Goal: Transaction & Acquisition: Purchase product/service

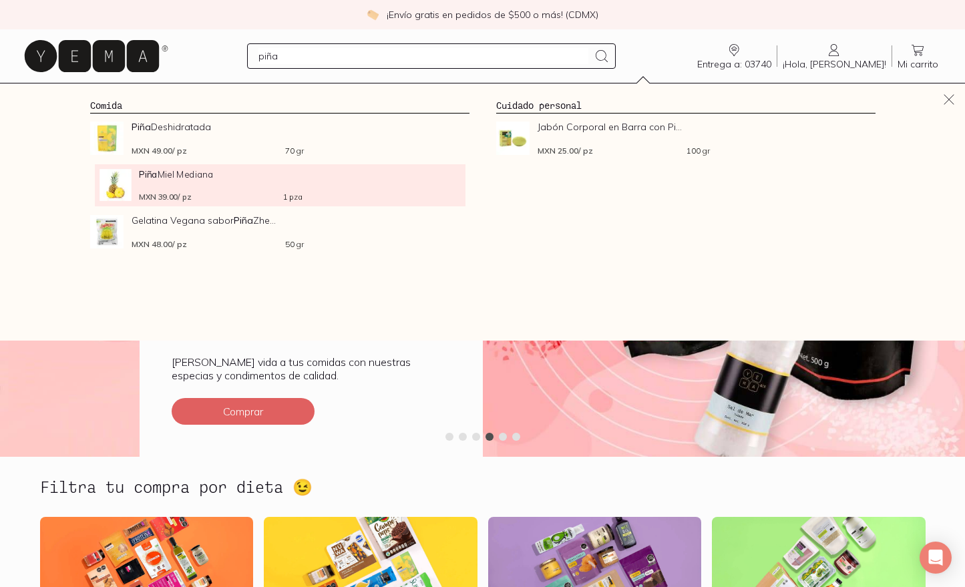
type input "piña"
click at [251, 183] on div "Piña Miel Mediana MXN 39.00 / pz 1 pza" at bounding box center [221, 185] width 164 height 32
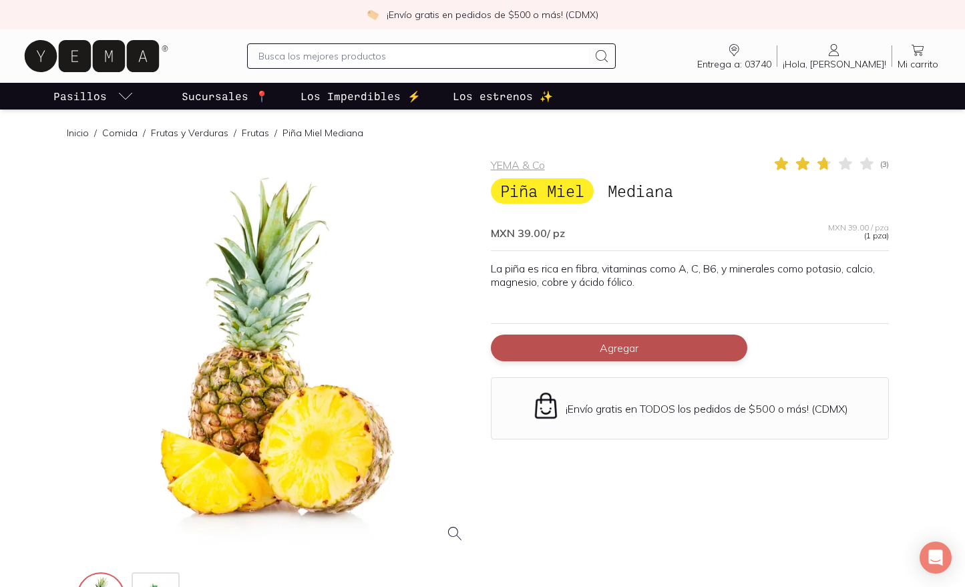
click at [614, 355] on span "Agregar" at bounding box center [619, 347] width 39 height 13
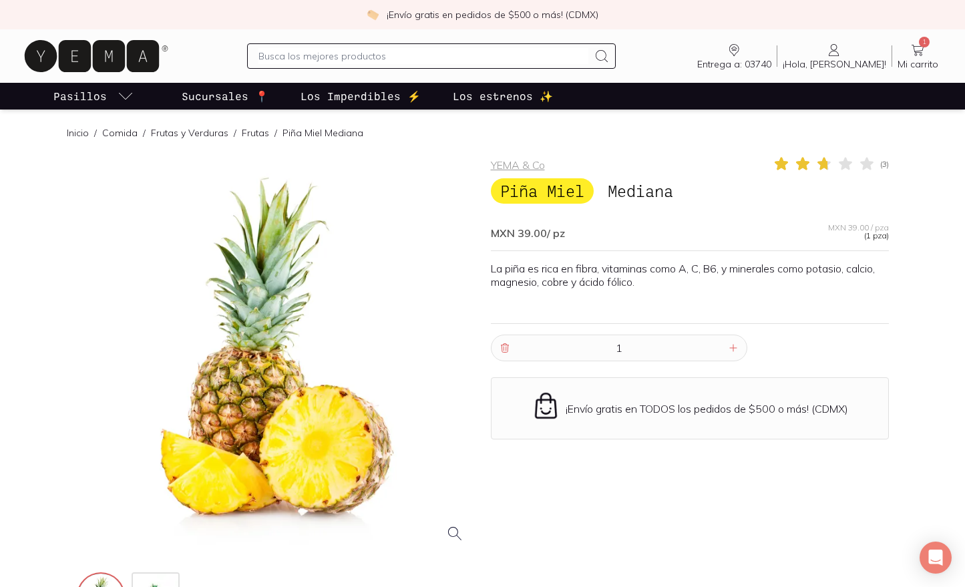
click at [437, 63] on input "text" at bounding box center [424, 56] width 330 height 16
type input "zanahoria"
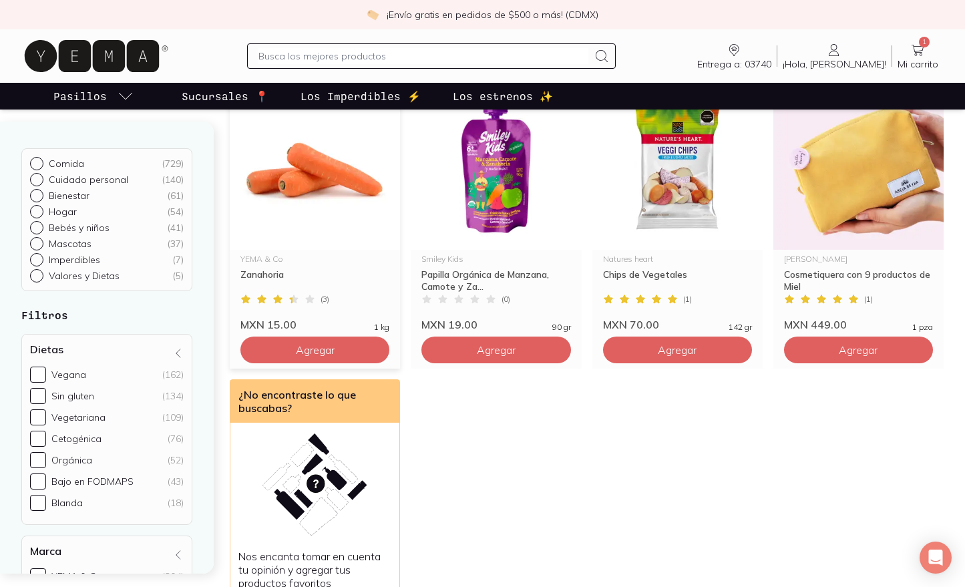
scroll to position [174, 0]
click at [360, 347] on button "Agregar" at bounding box center [314, 349] width 149 height 27
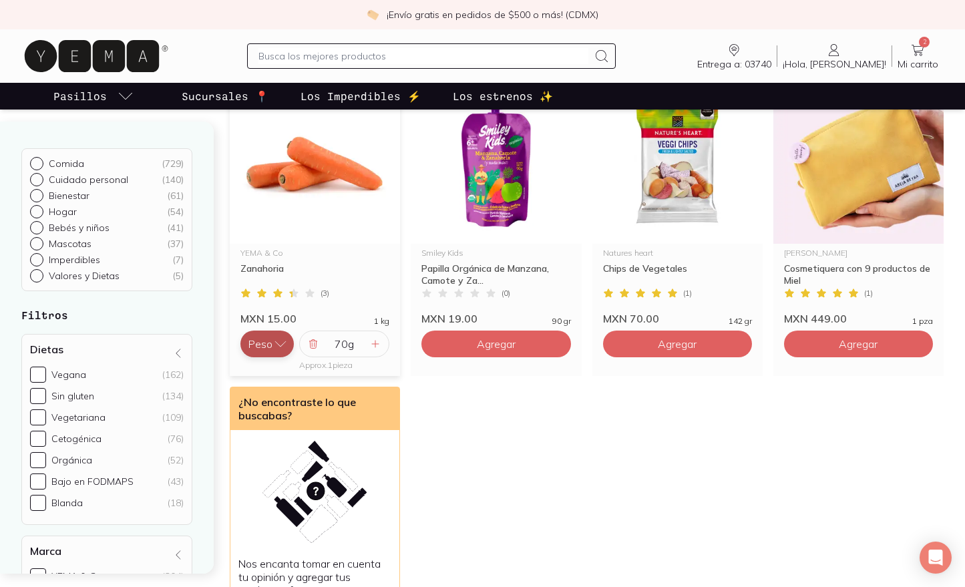
click at [278, 347] on icon "button" at bounding box center [280, 343] width 13 height 13
click at [269, 313] on button "Pieza" at bounding box center [266, 317] width 53 height 27
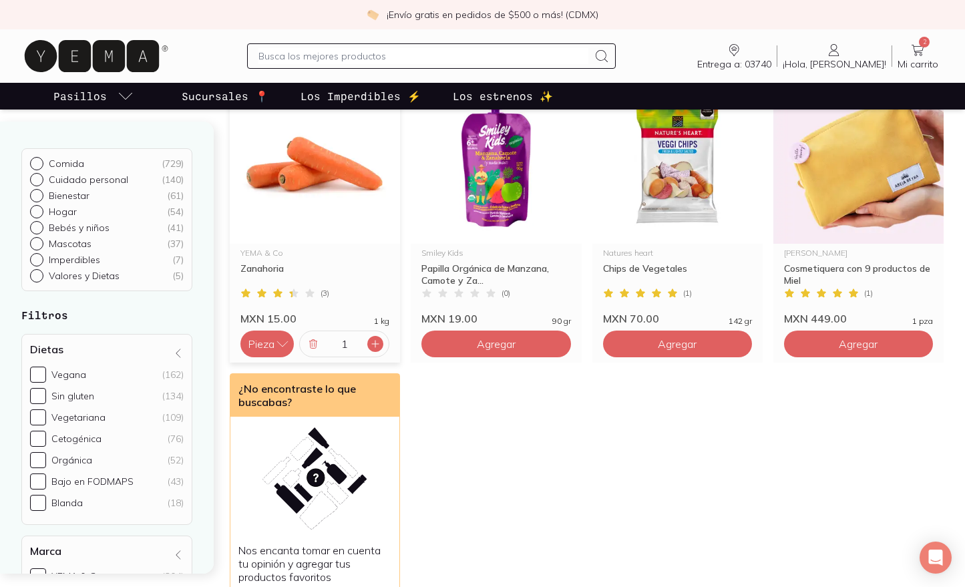
click at [373, 345] on icon at bounding box center [375, 344] width 11 height 11
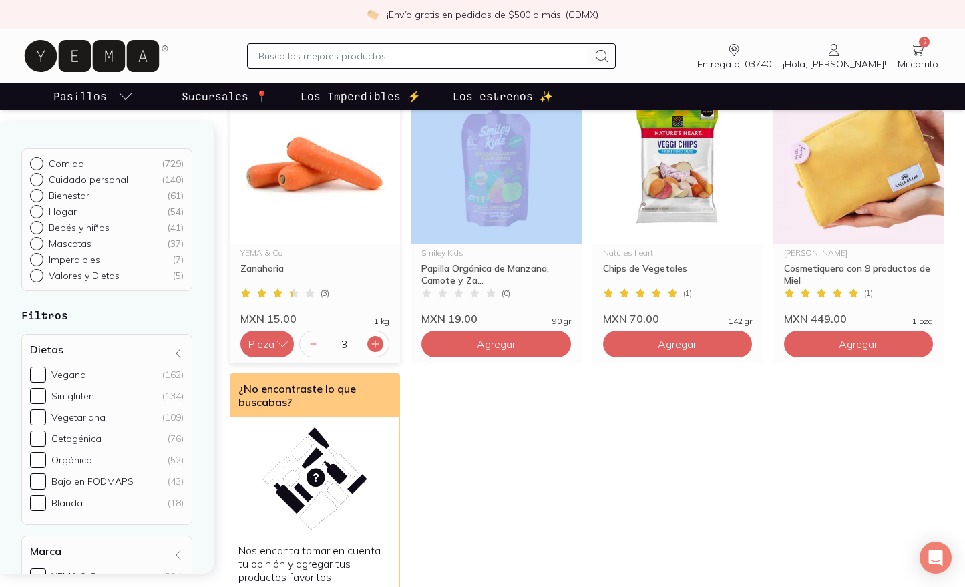
click at [373, 345] on icon at bounding box center [375, 344] width 11 height 11
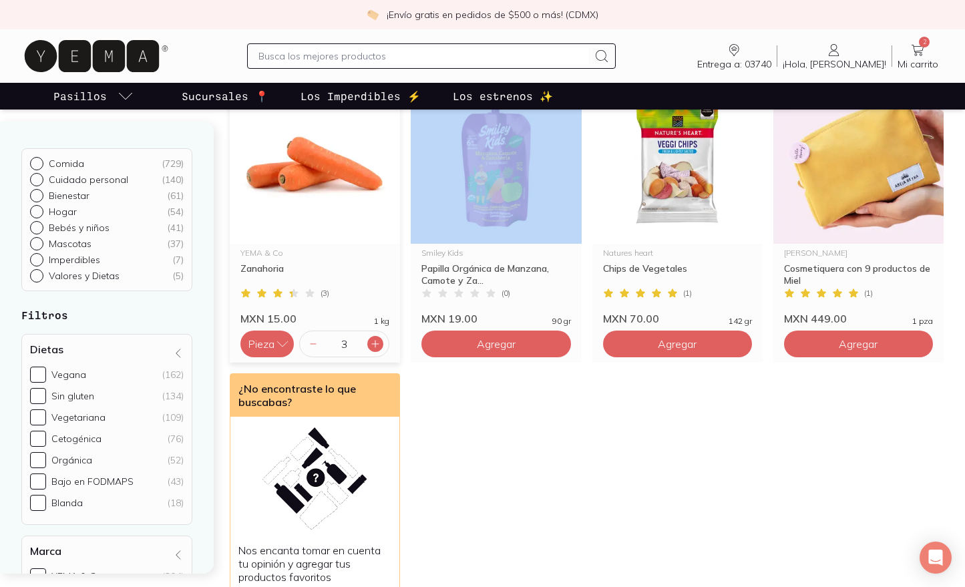
click at [373, 345] on icon at bounding box center [375, 344] width 11 height 11
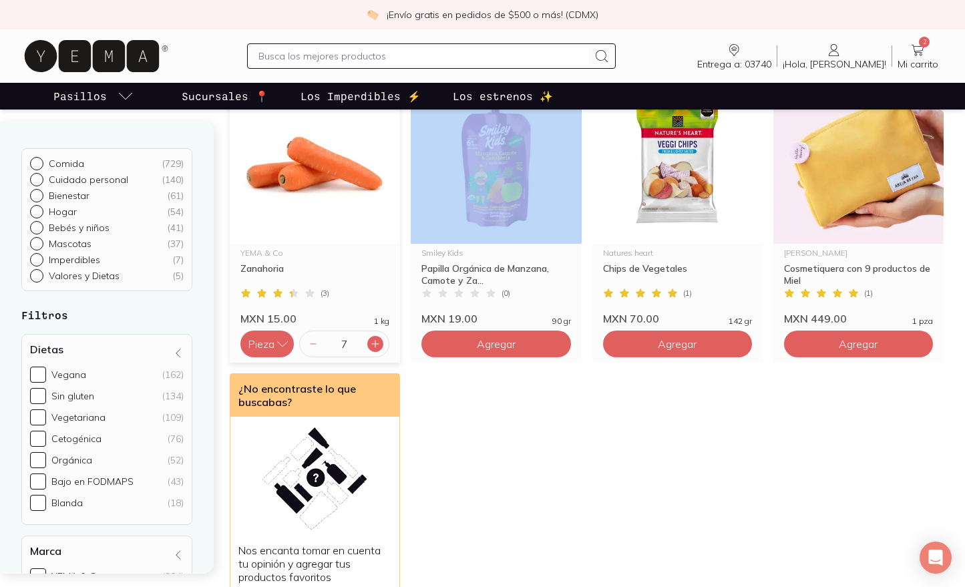
click at [373, 345] on icon at bounding box center [375, 344] width 11 height 11
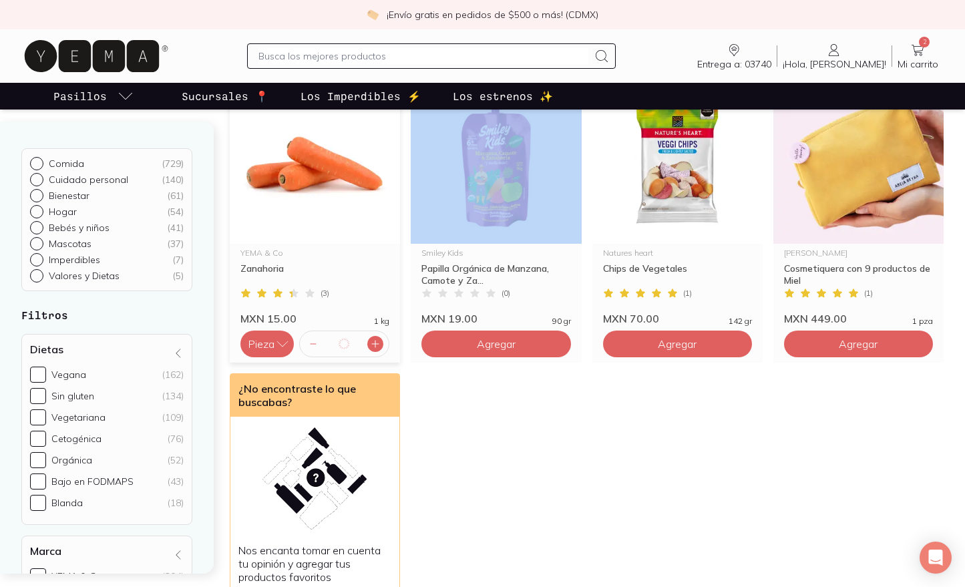
click at [373, 345] on icon at bounding box center [375, 344] width 11 height 11
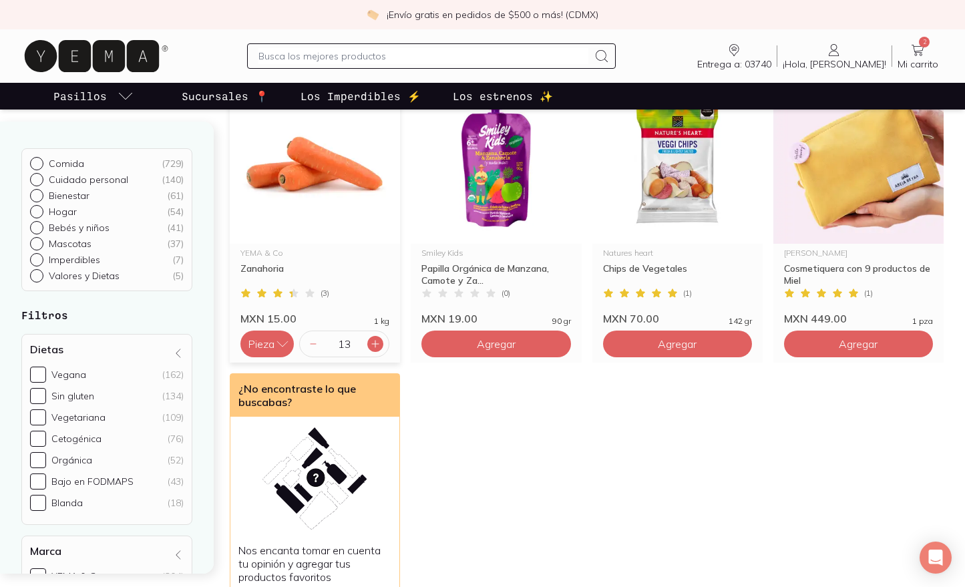
click at [373, 345] on icon at bounding box center [375, 344] width 11 height 11
type input "15"
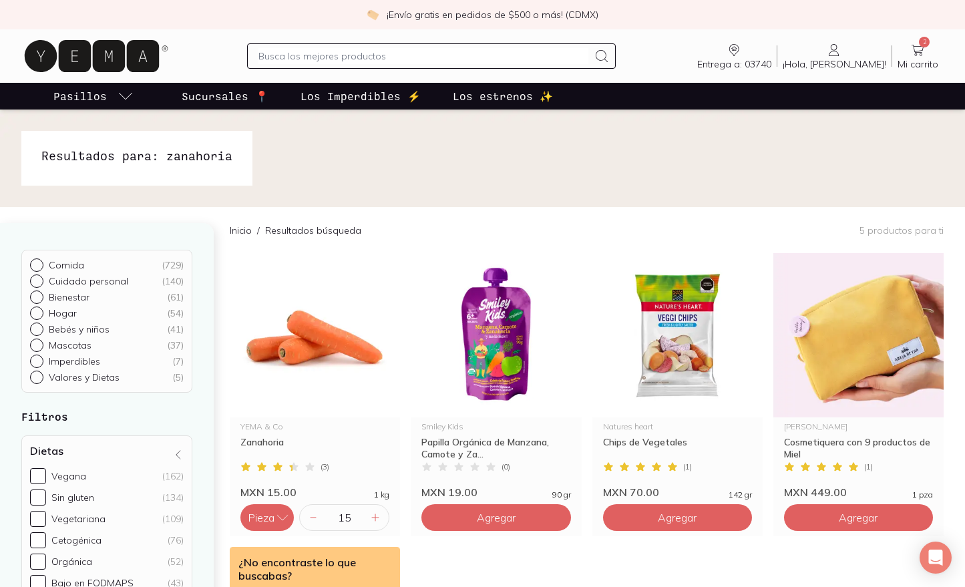
click at [397, 56] on input "text" at bounding box center [424, 56] width 330 height 16
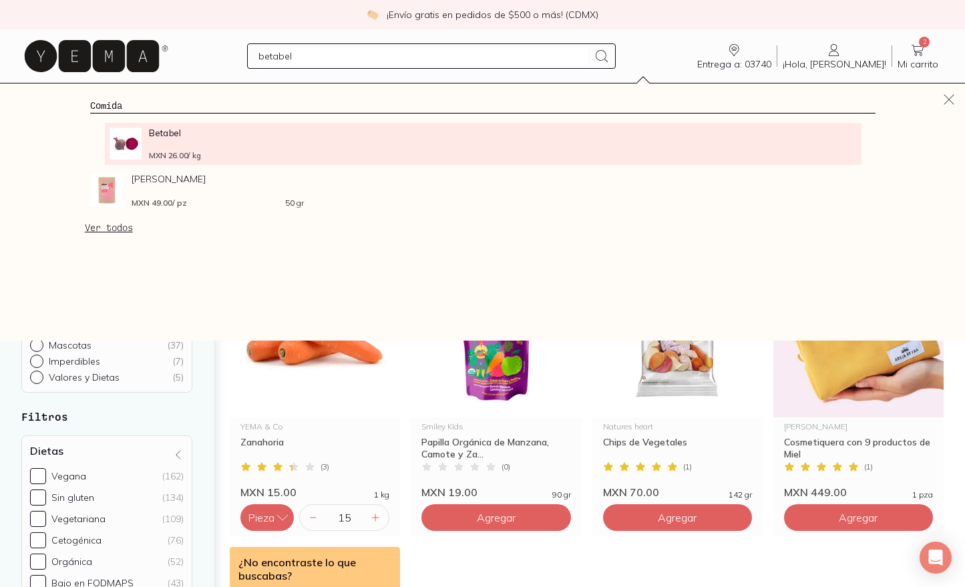
type input "betabel"
click at [246, 148] on div "Betabel MXN 26.00 / kg" at bounding box center [231, 144] width 164 height 32
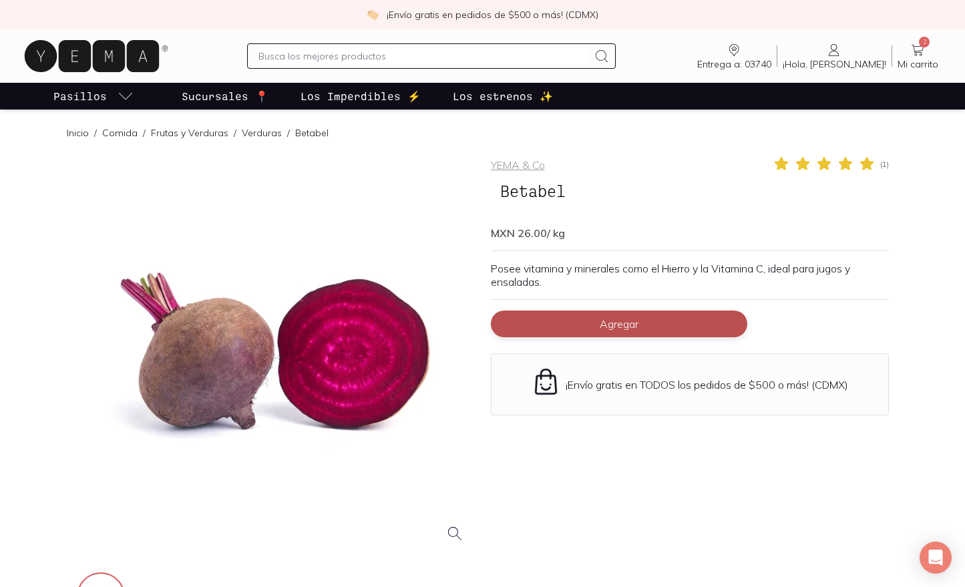
click at [641, 326] on button "Agregar" at bounding box center [619, 324] width 257 height 27
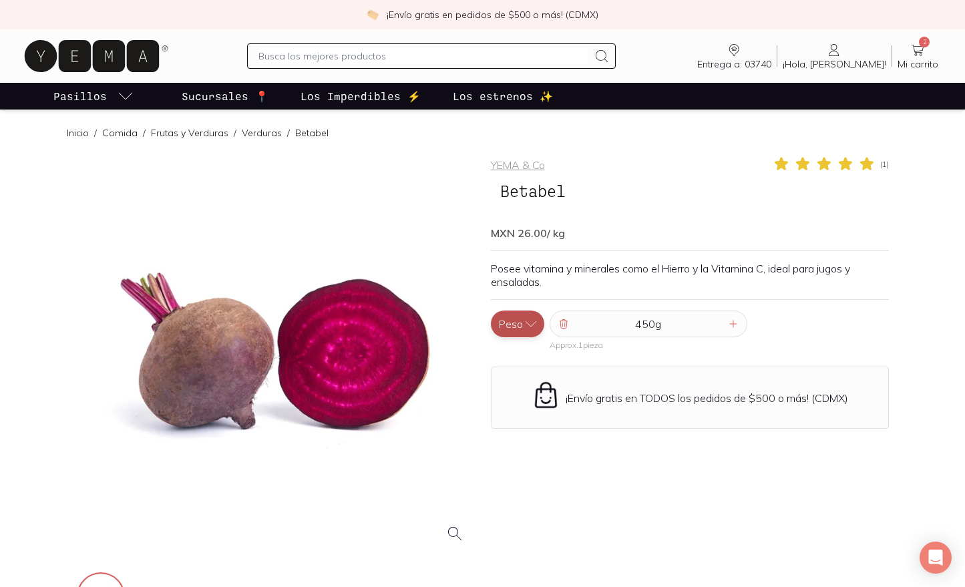
click at [526, 325] on icon "button" at bounding box center [530, 323] width 13 height 13
click at [527, 297] on button "Pieza" at bounding box center [517, 297] width 53 height 27
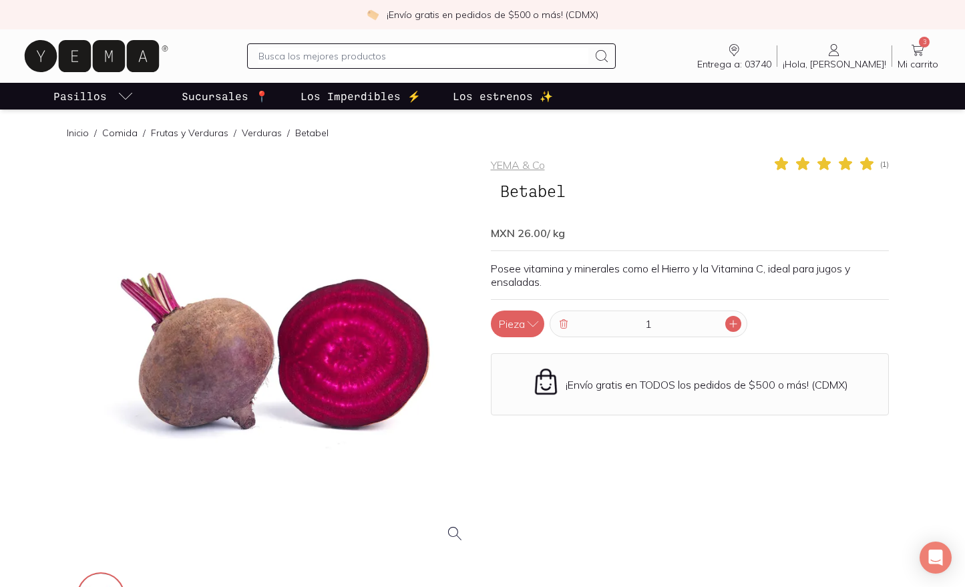
click at [734, 325] on icon at bounding box center [733, 324] width 11 height 11
type input "2"
click at [341, 58] on input "text" at bounding box center [424, 56] width 330 height 16
type input "piloncillo"
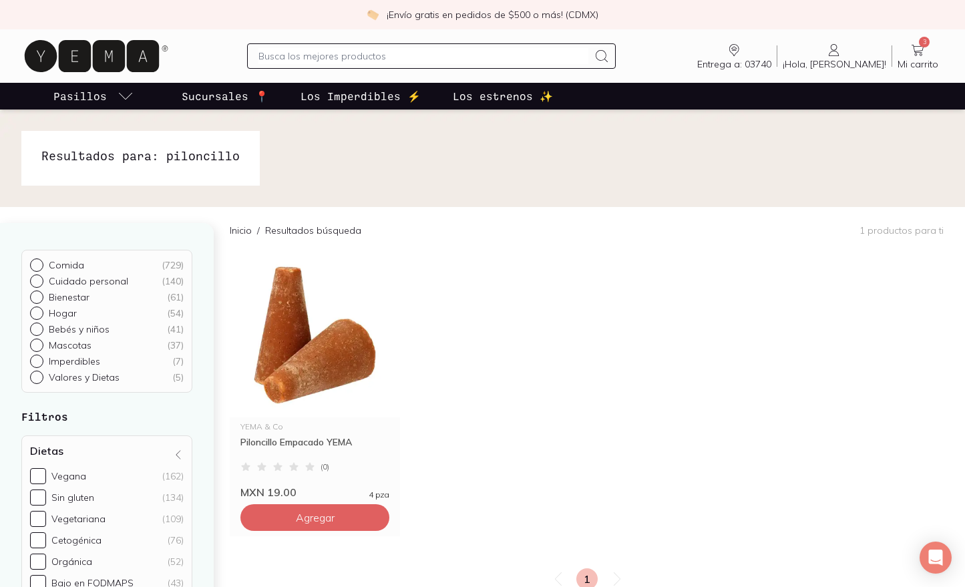
click at [351, 56] on input "text" at bounding box center [424, 56] width 330 height 16
type input "azucar"
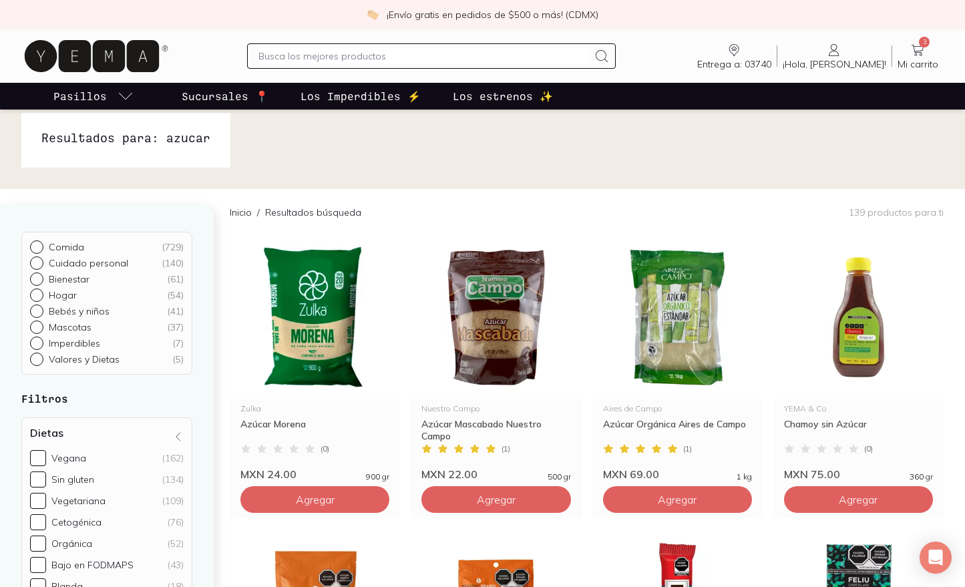
scroll to position [200, 0]
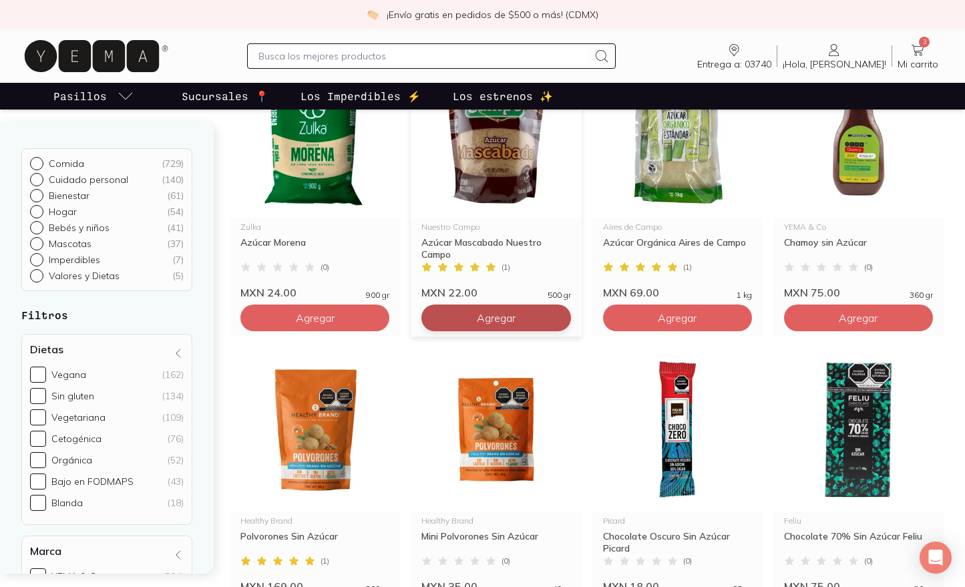
click at [389, 323] on button "Agregar" at bounding box center [314, 318] width 149 height 27
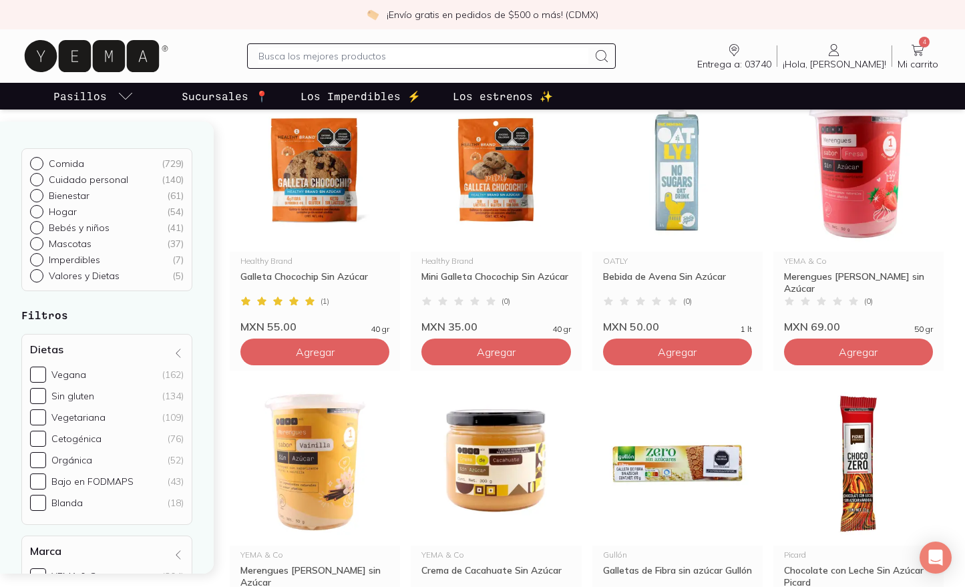
scroll to position [0, 0]
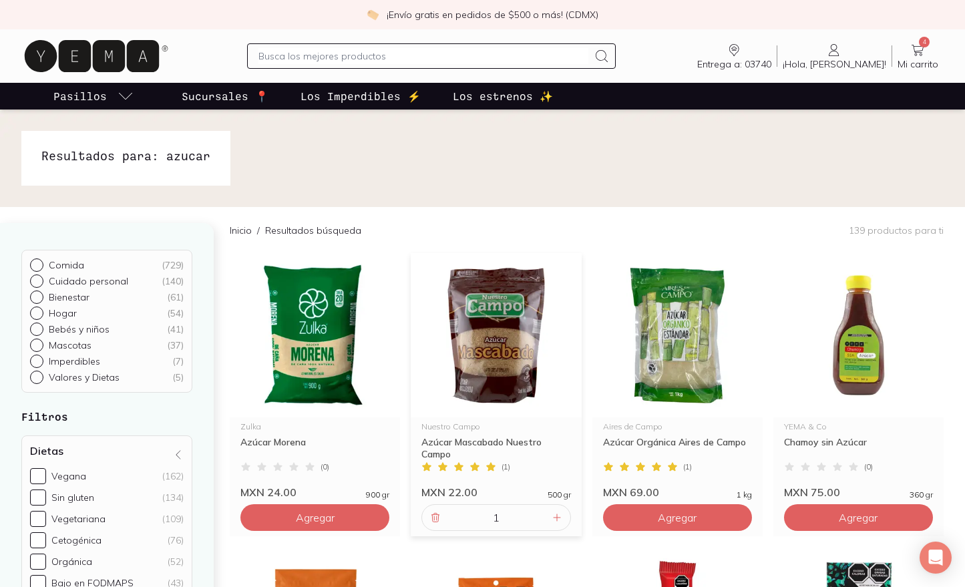
click at [341, 55] on input "text" at bounding box center [424, 56] width 330 height 16
type input "leche vegetal"
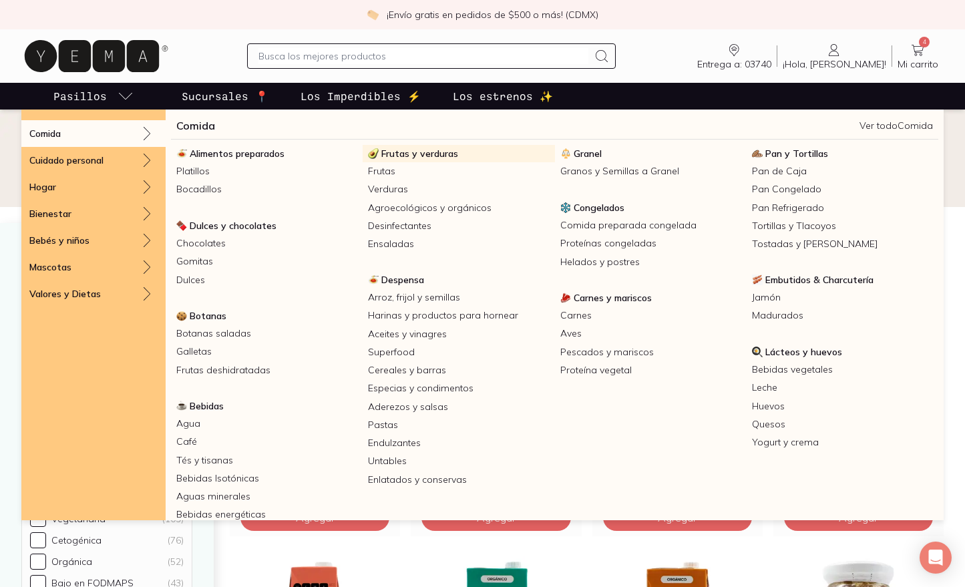
click at [416, 152] on span "Frutas y verduras" at bounding box center [419, 154] width 77 height 12
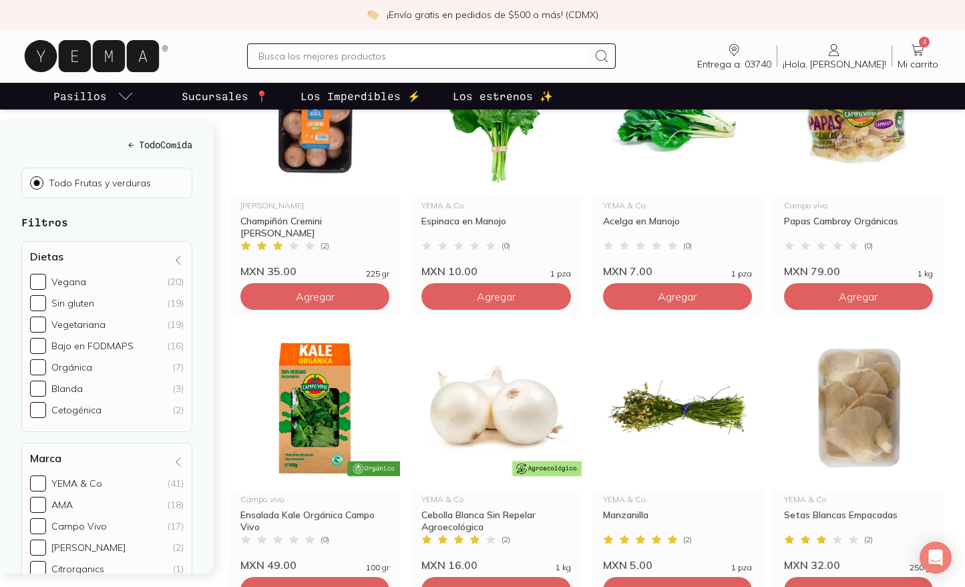
scroll to position [1220, 0]
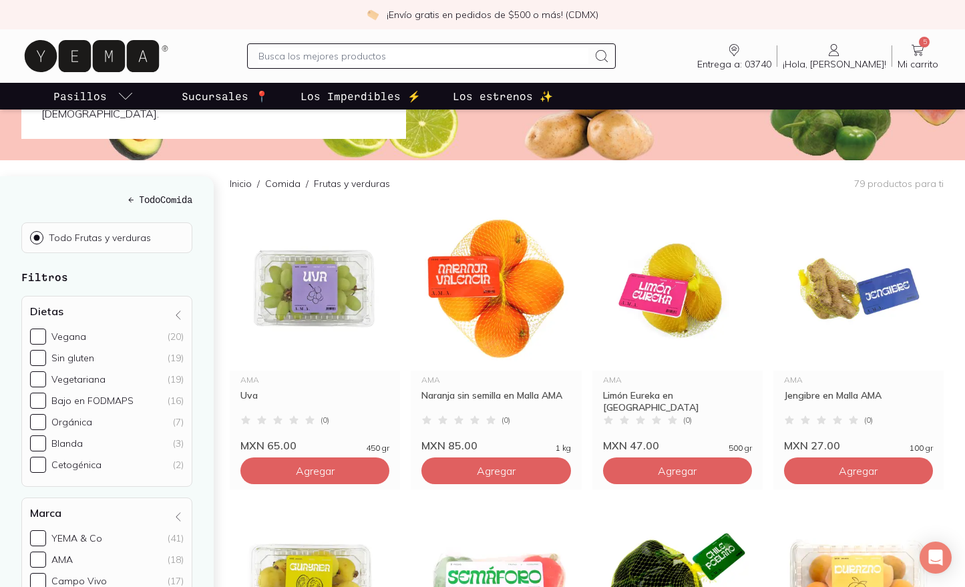
scroll to position [120, 0]
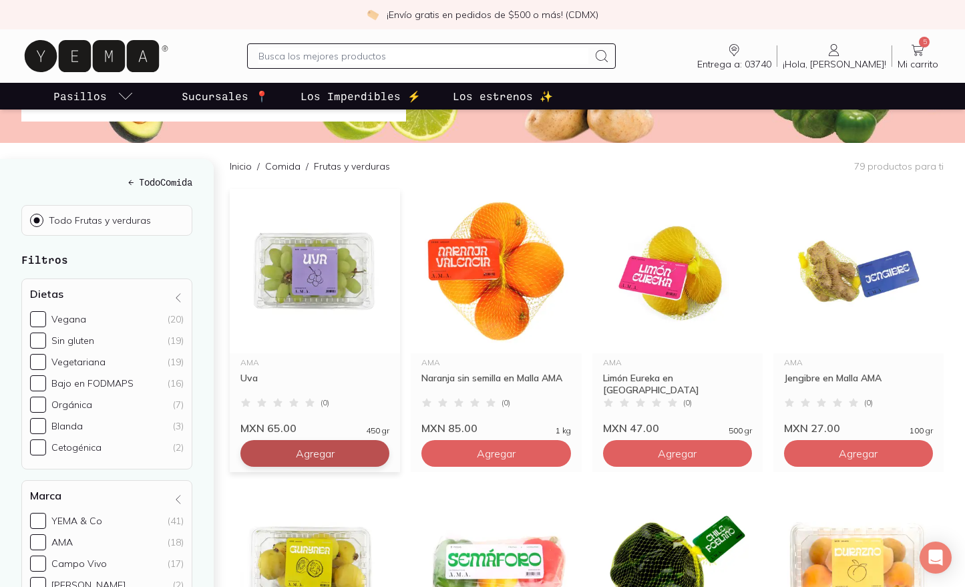
click at [370, 440] on button "Agregar" at bounding box center [314, 453] width 149 height 27
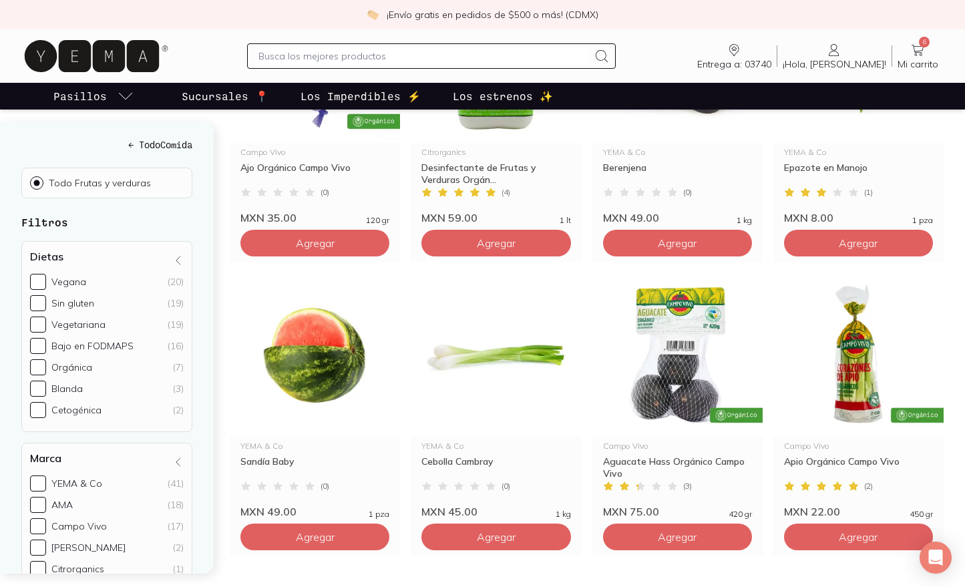
scroll to position [1867, 0]
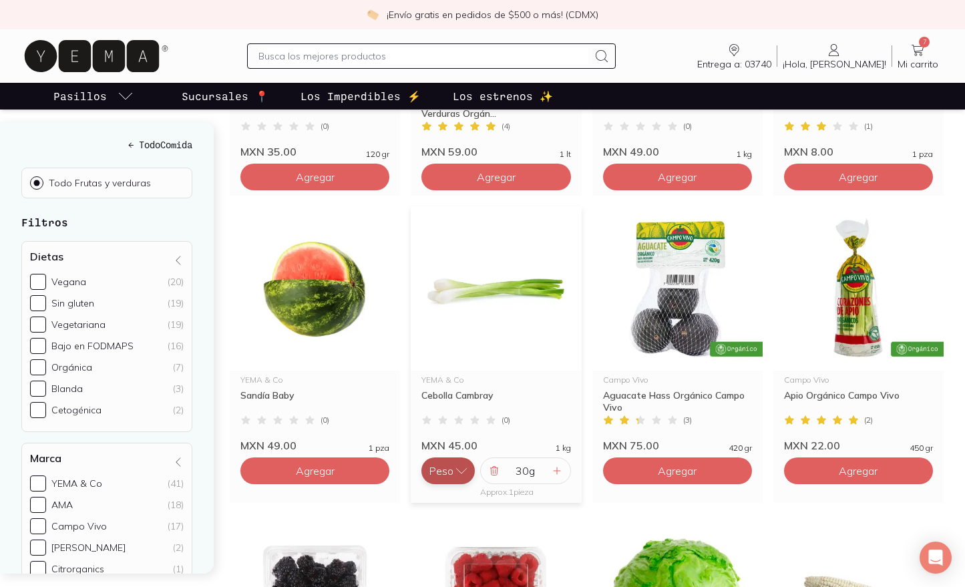
click at [463, 464] on icon "button" at bounding box center [461, 470] width 13 height 13
click at [460, 431] on button "Pieza" at bounding box center [448, 444] width 53 height 27
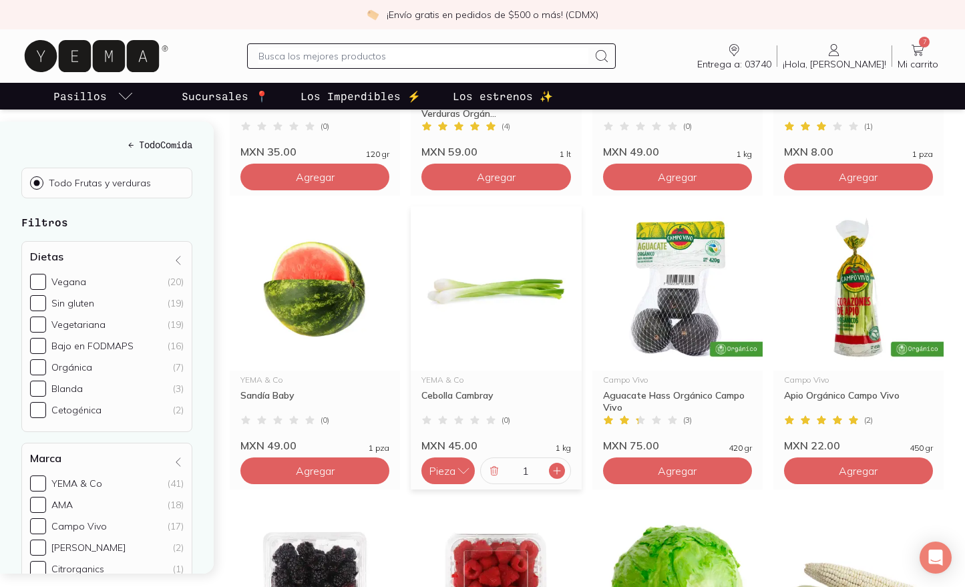
click at [560, 466] on icon at bounding box center [557, 471] width 11 height 11
type input "2"
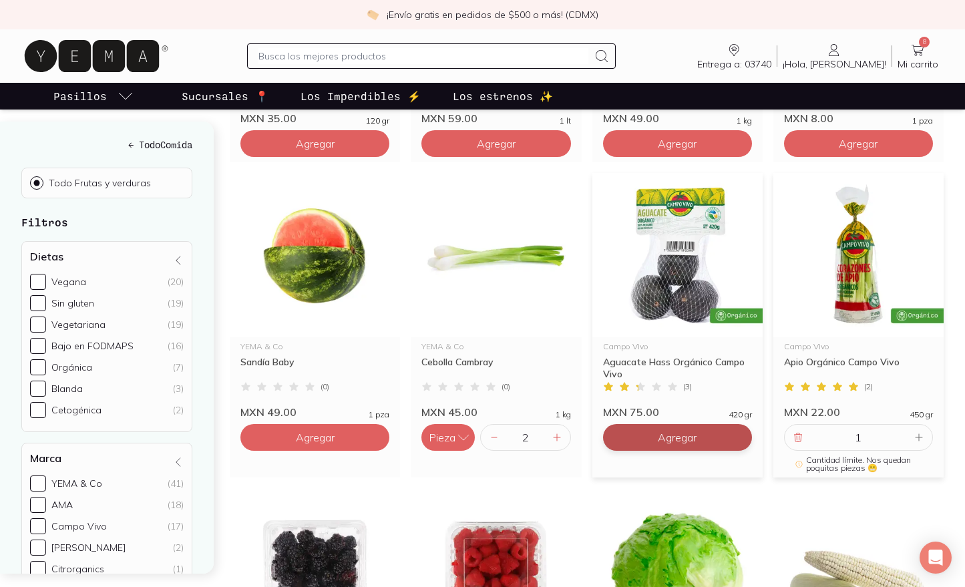
scroll to position [1955, 0]
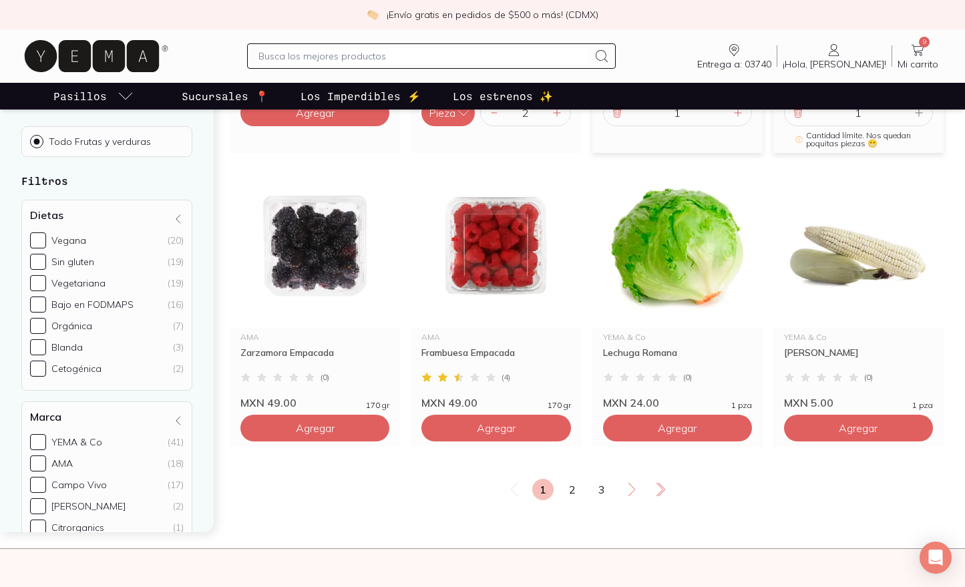
scroll to position [2225, 0]
click at [578, 478] on link "2" at bounding box center [572, 488] width 21 height 21
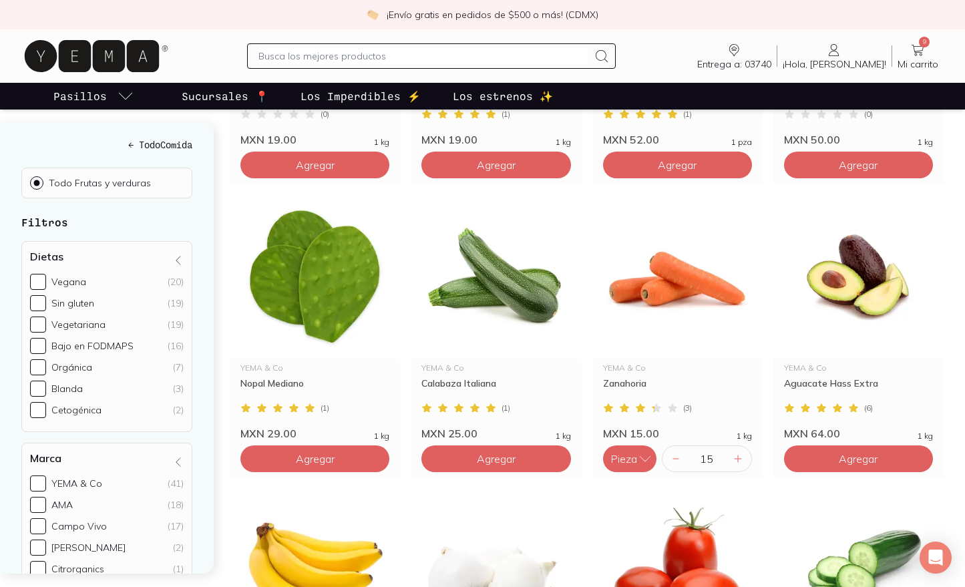
scroll to position [1291, 0]
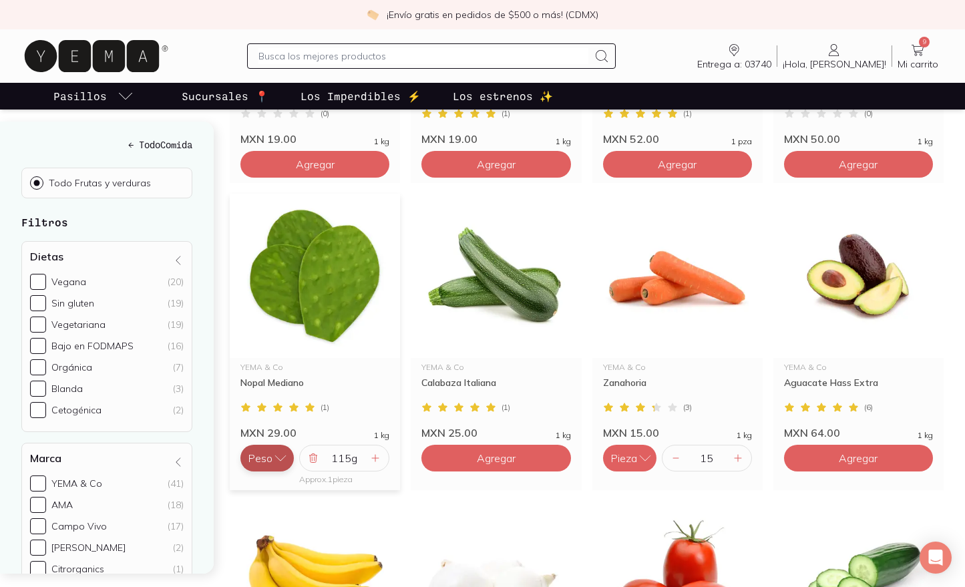
click at [269, 445] on button "Peso" at bounding box center [266, 458] width 53 height 27
click at [265, 418] on button "Pieza" at bounding box center [266, 431] width 53 height 27
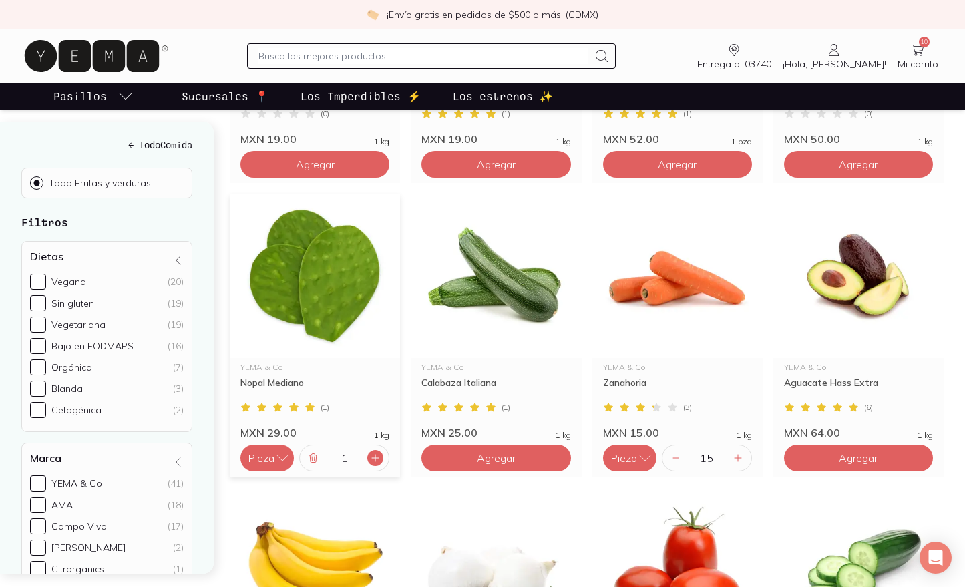
click at [377, 453] on icon at bounding box center [375, 458] width 11 height 11
type input "2"
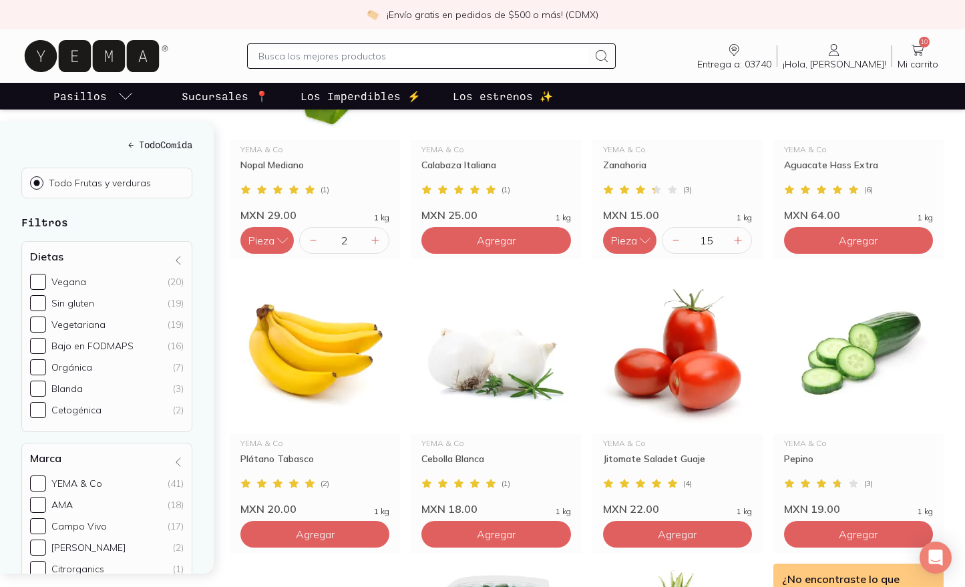
scroll to position [1577, 0]
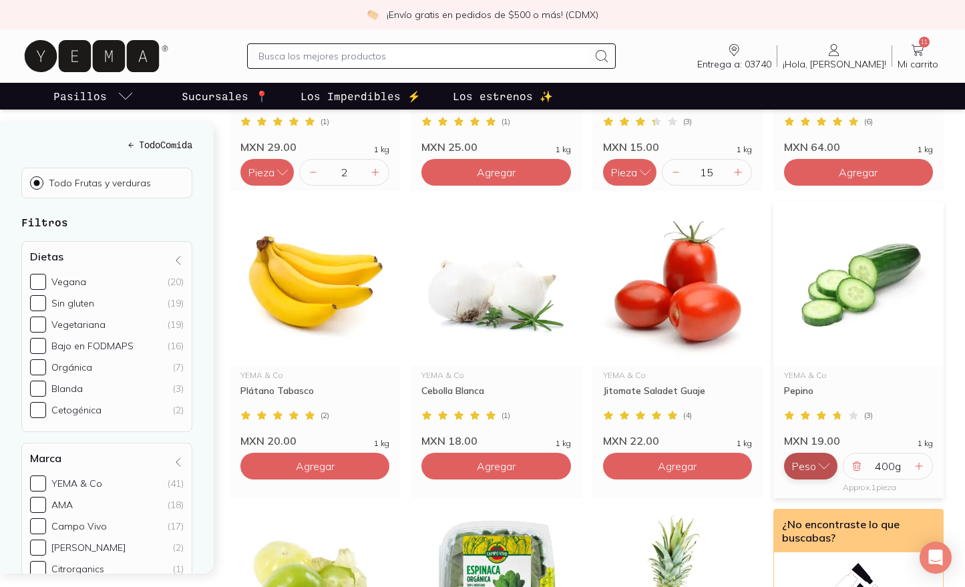
click at [828, 460] on icon "button" at bounding box center [824, 466] width 13 height 13
click at [820, 426] on button "Pieza" at bounding box center [810, 439] width 53 height 27
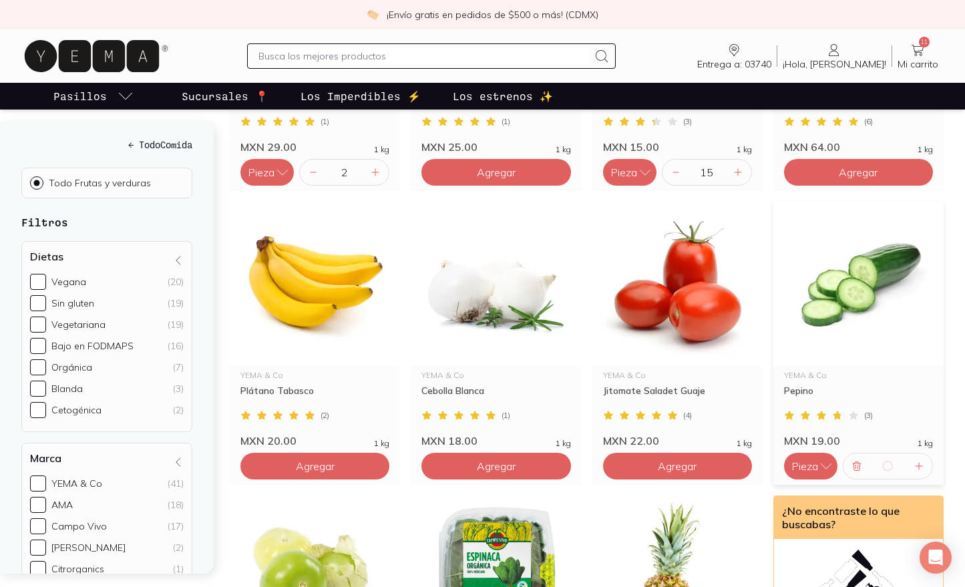
type input "1"
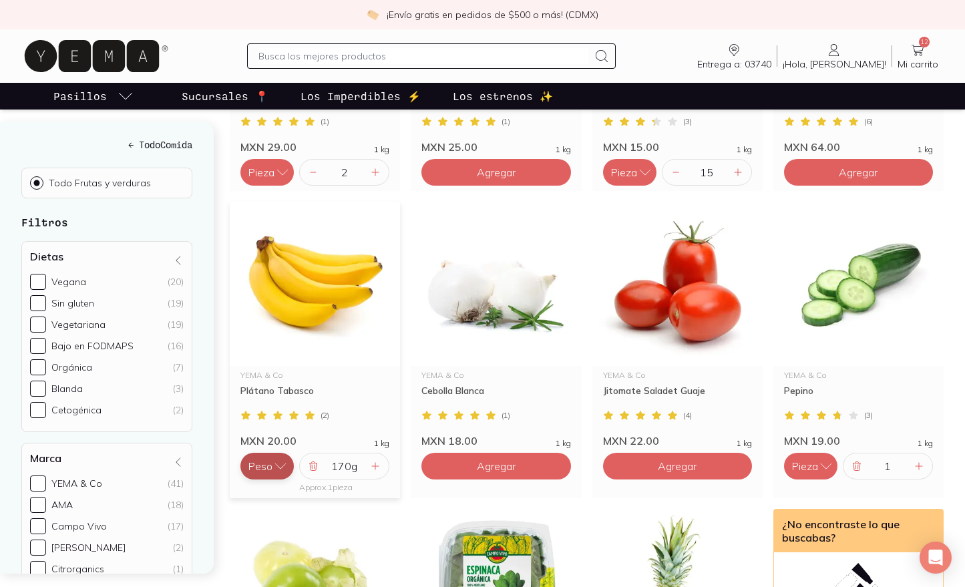
click at [276, 460] on icon "button" at bounding box center [280, 466] width 13 height 13
click at [275, 426] on button "Pieza" at bounding box center [266, 439] width 53 height 27
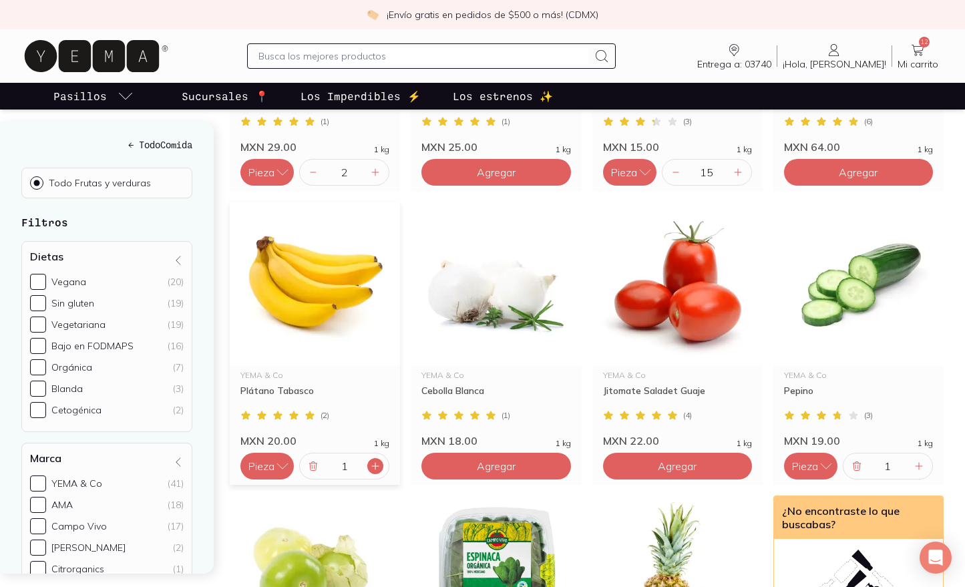
click at [378, 461] on icon at bounding box center [375, 466] width 11 height 11
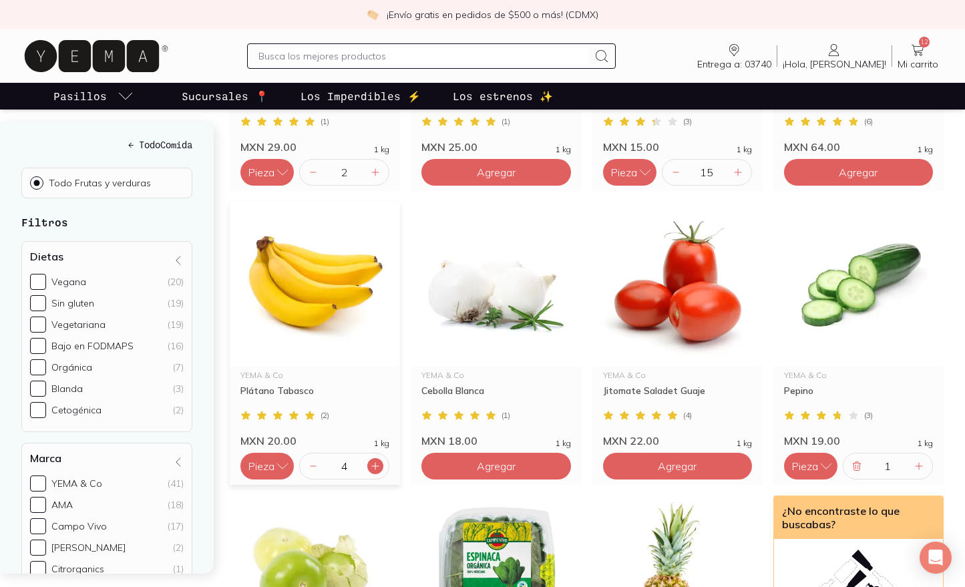
type input "5"
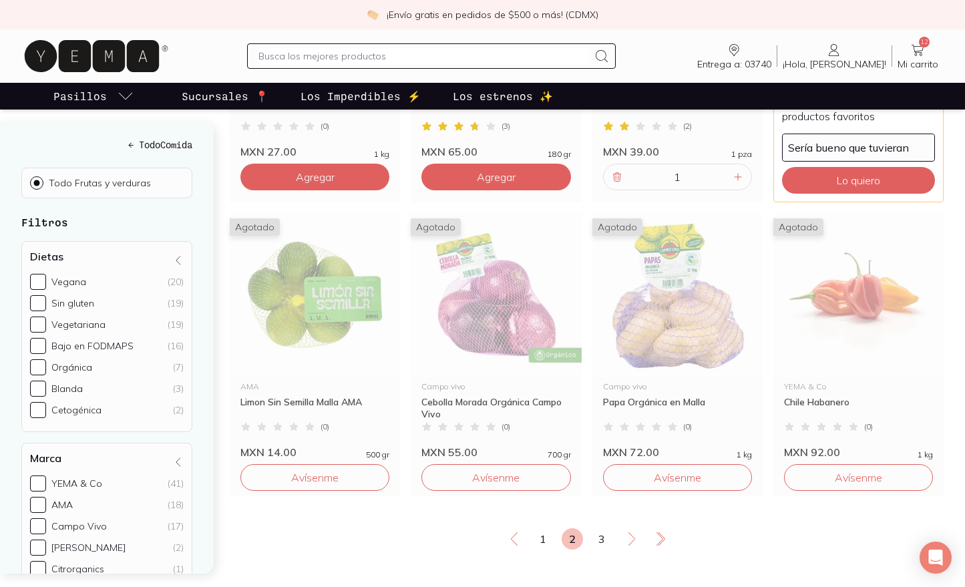
scroll to position [2174, 0]
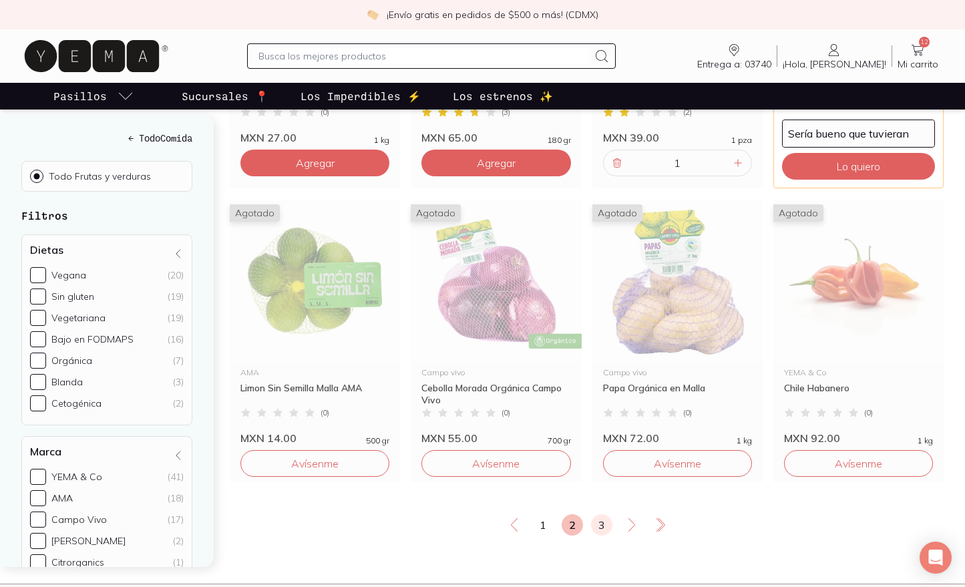
click at [600, 514] on link "3" at bounding box center [601, 524] width 21 height 21
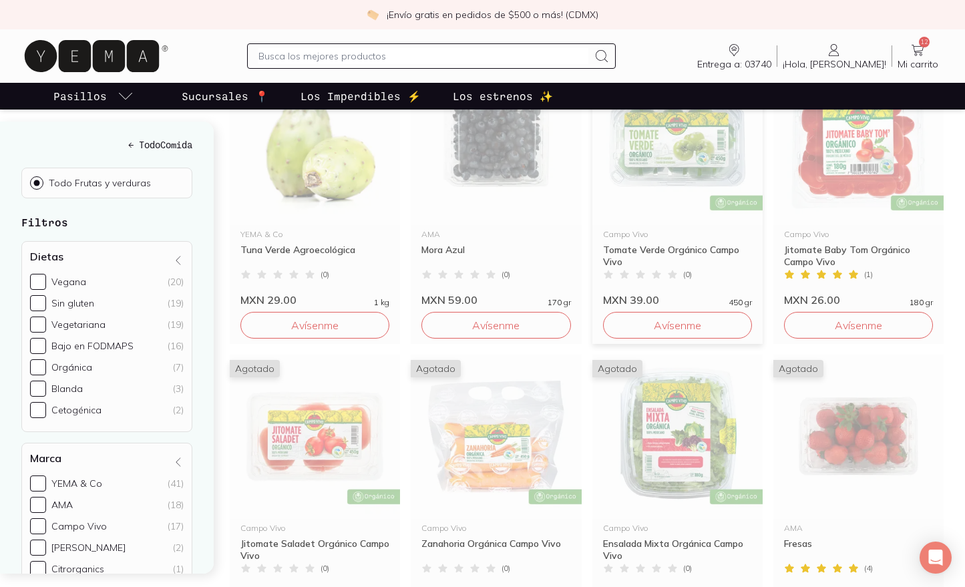
scroll to position [174, 0]
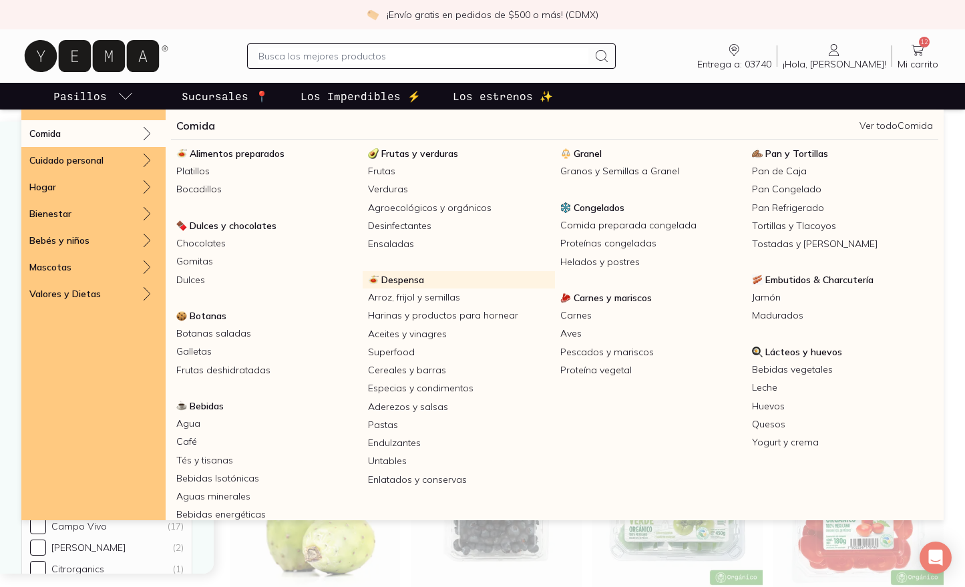
click at [410, 281] on span "Despensa" at bounding box center [402, 280] width 43 height 12
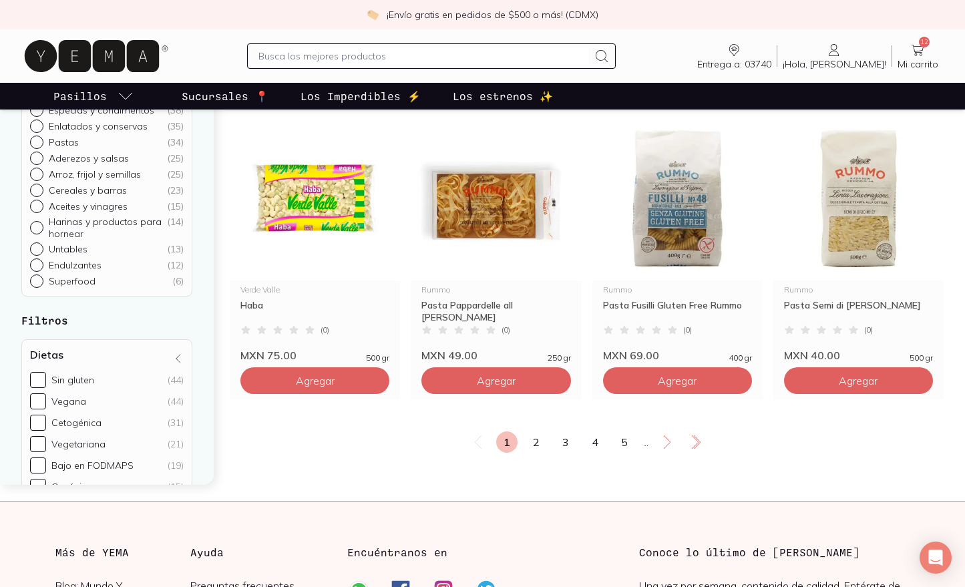
scroll to position [2246, 0]
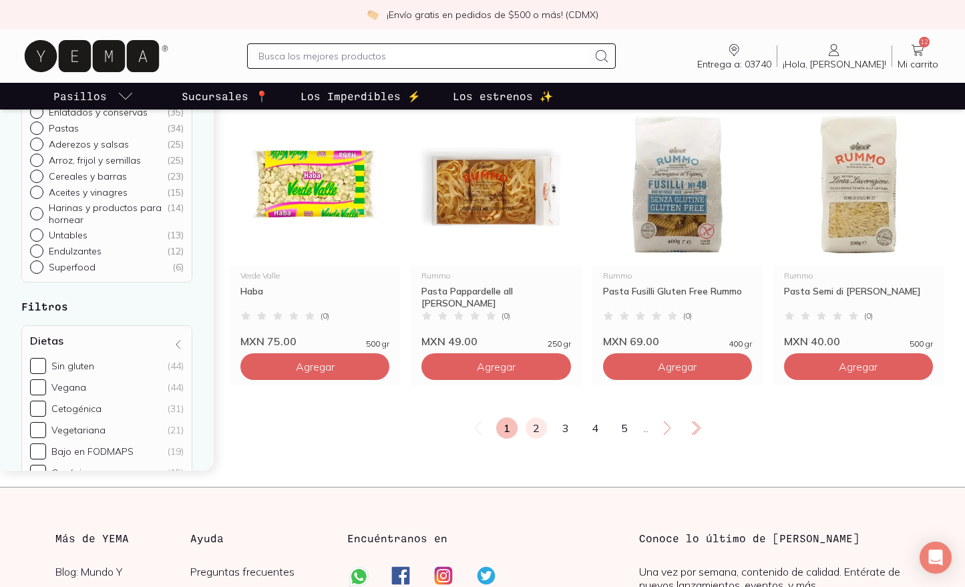
click at [534, 439] on link "2" at bounding box center [536, 428] width 21 height 21
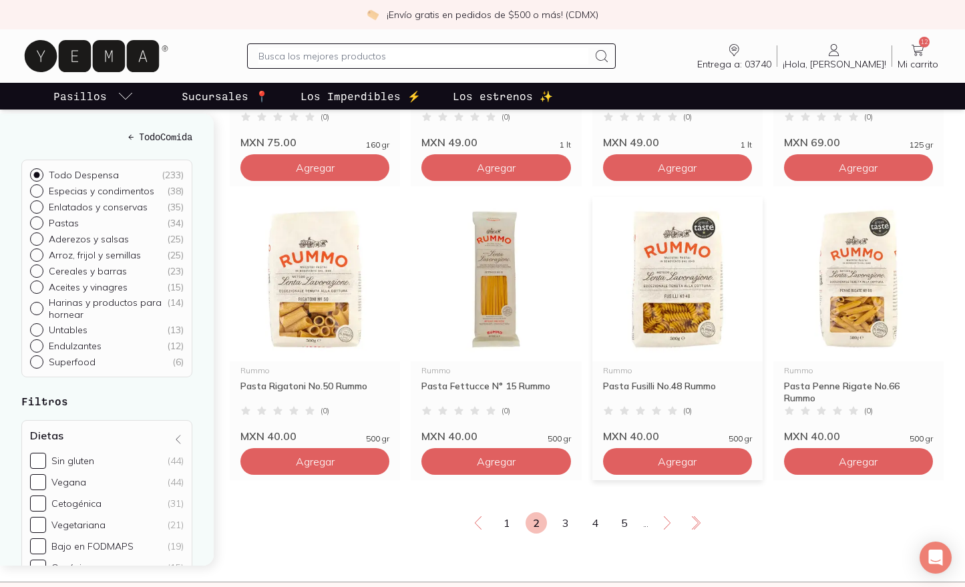
scroll to position [2166, 0]
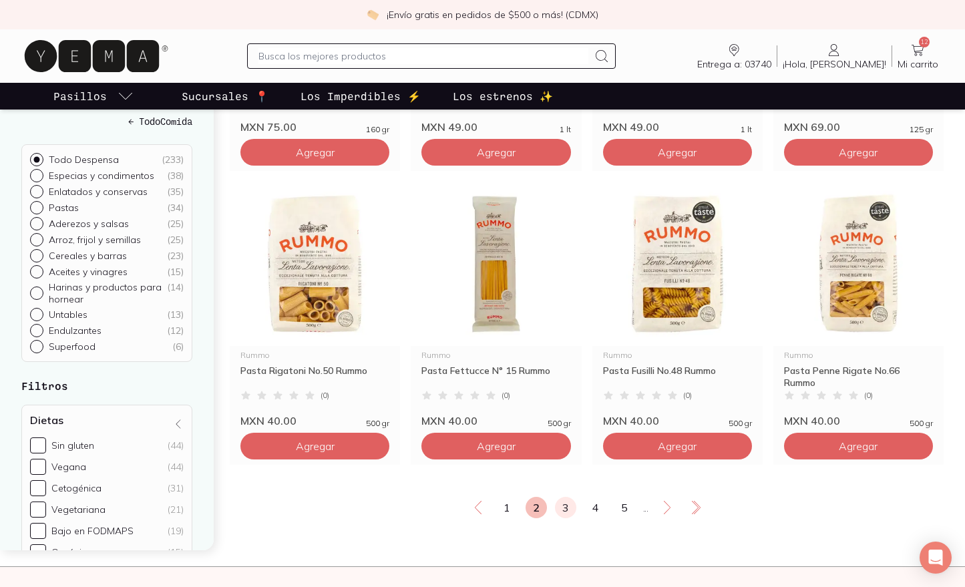
click at [564, 518] on link "3" at bounding box center [565, 507] width 21 height 21
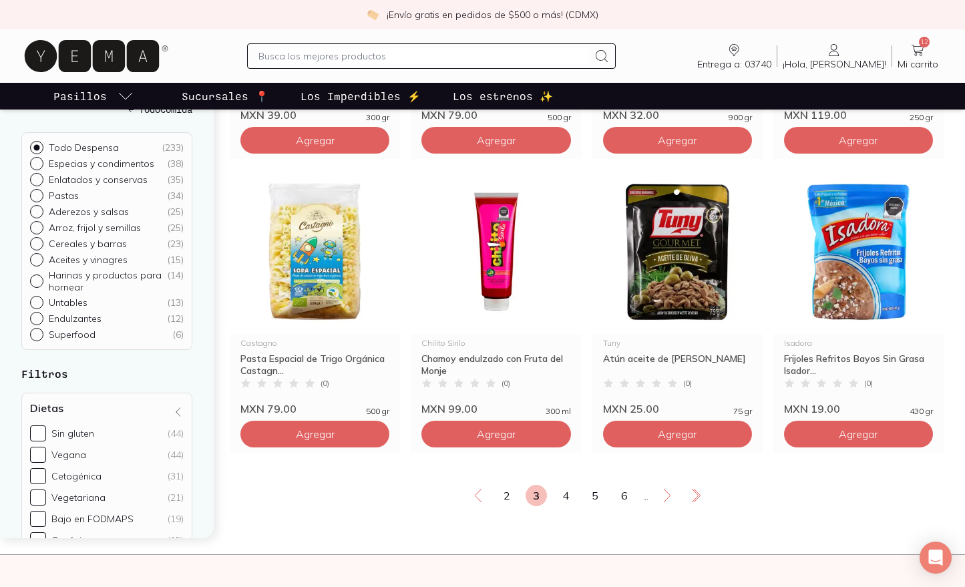
scroll to position [2188, 0]
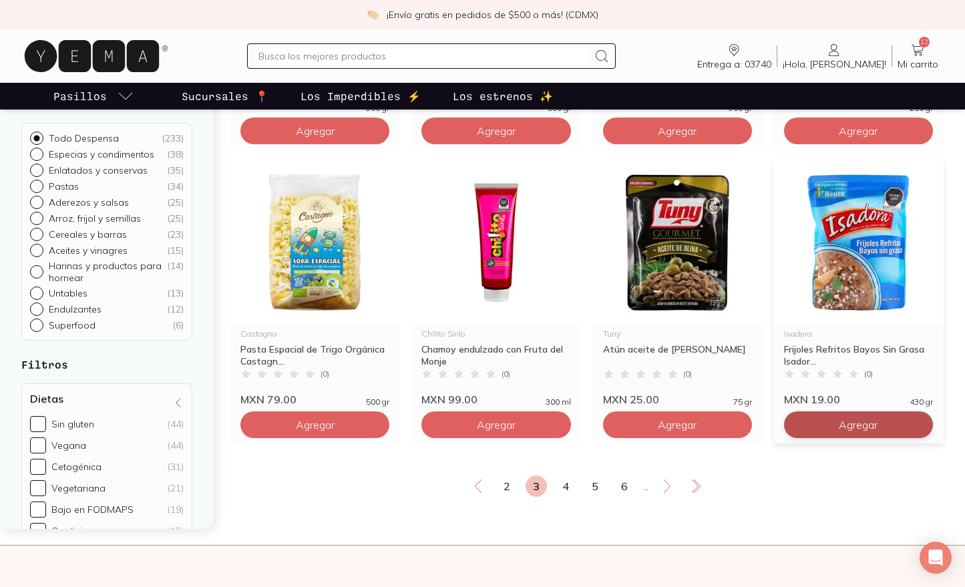
click at [565, 497] on link "4" at bounding box center [565, 486] width 21 height 21
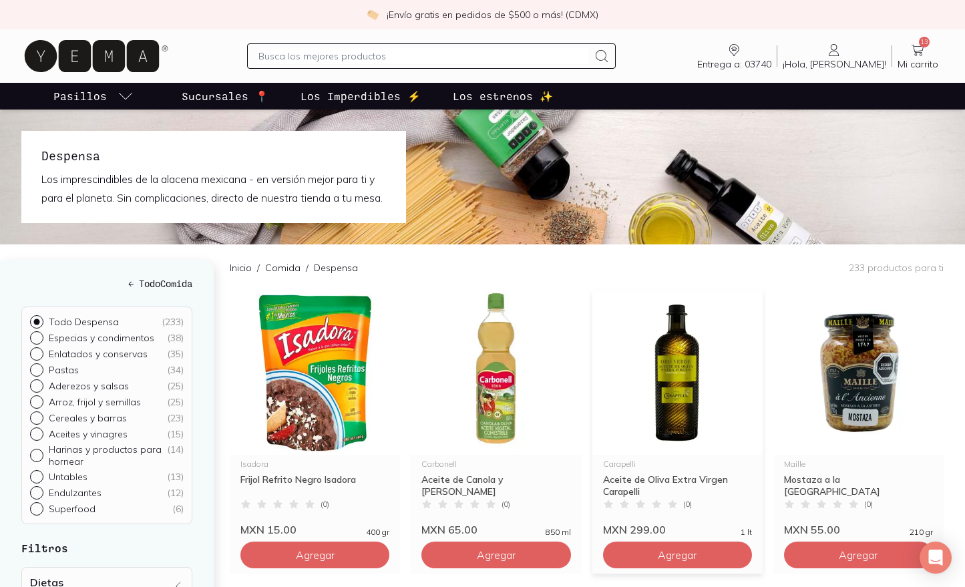
scroll to position [65, 0]
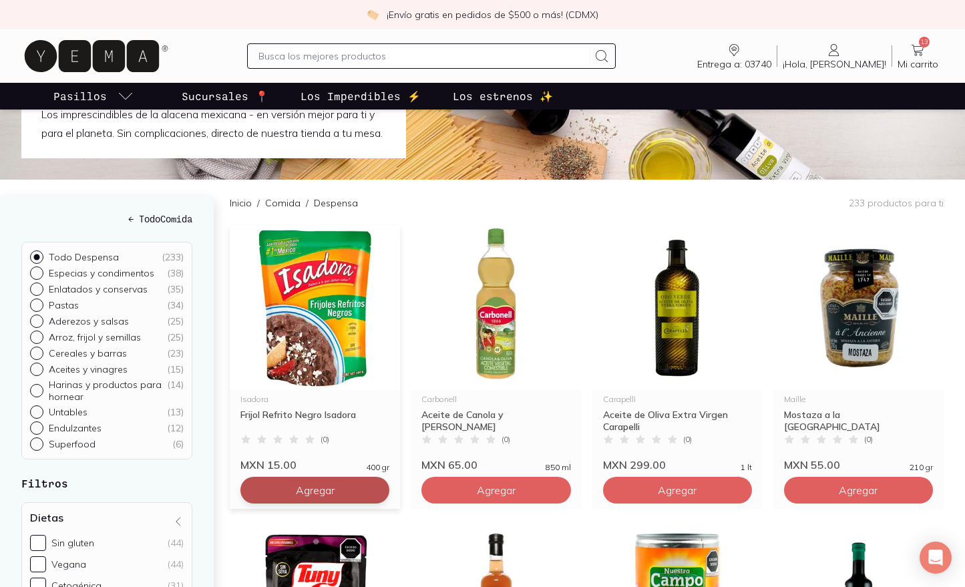
click at [364, 504] on button "Agregar" at bounding box center [314, 490] width 149 height 27
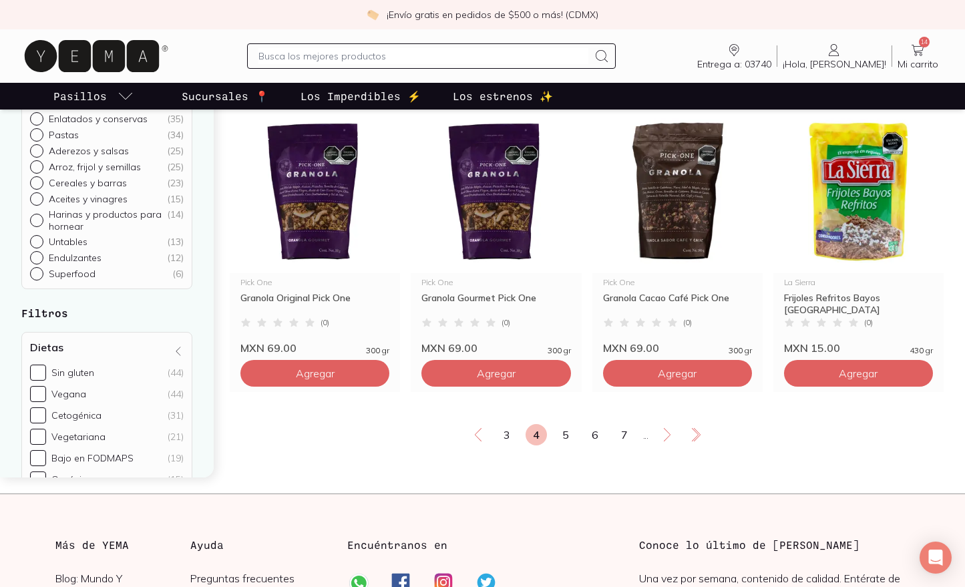
scroll to position [2281, 0]
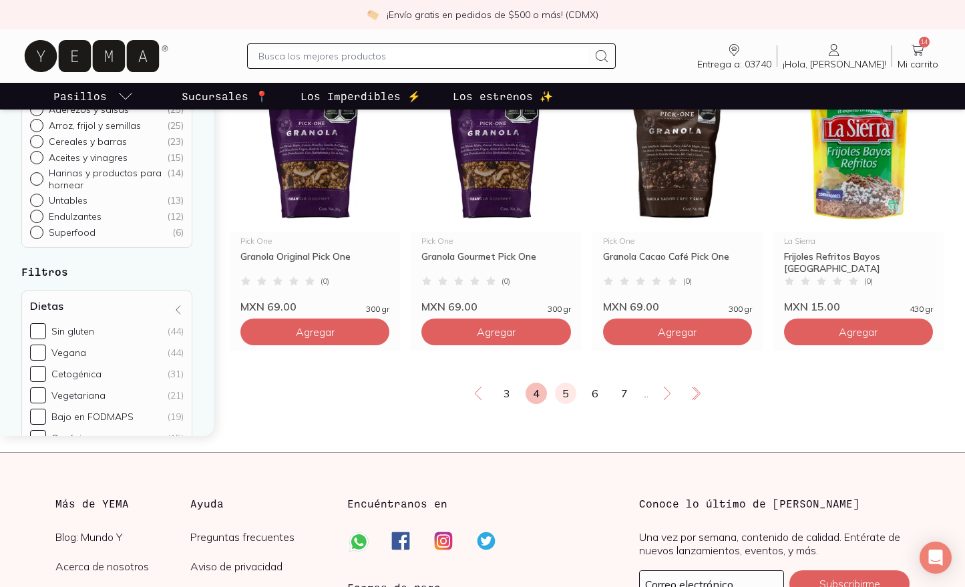
click at [566, 404] on link "5" at bounding box center [565, 393] width 21 height 21
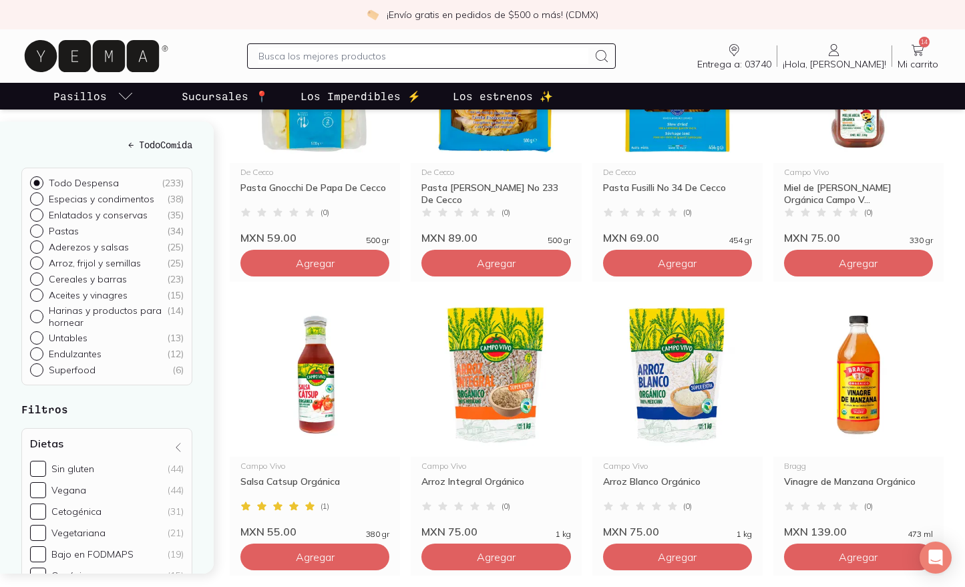
scroll to position [2083, 0]
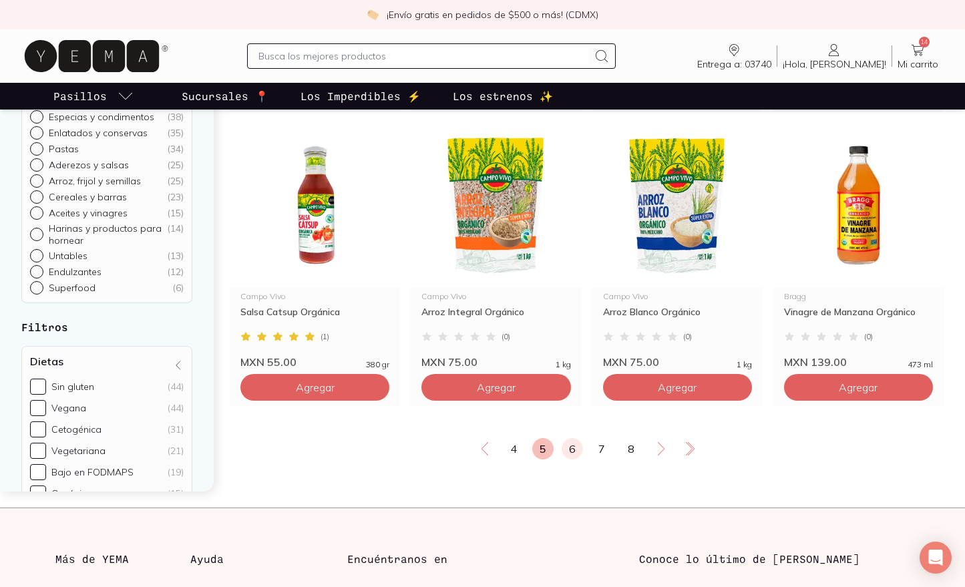
click at [573, 460] on link "6" at bounding box center [572, 448] width 21 height 21
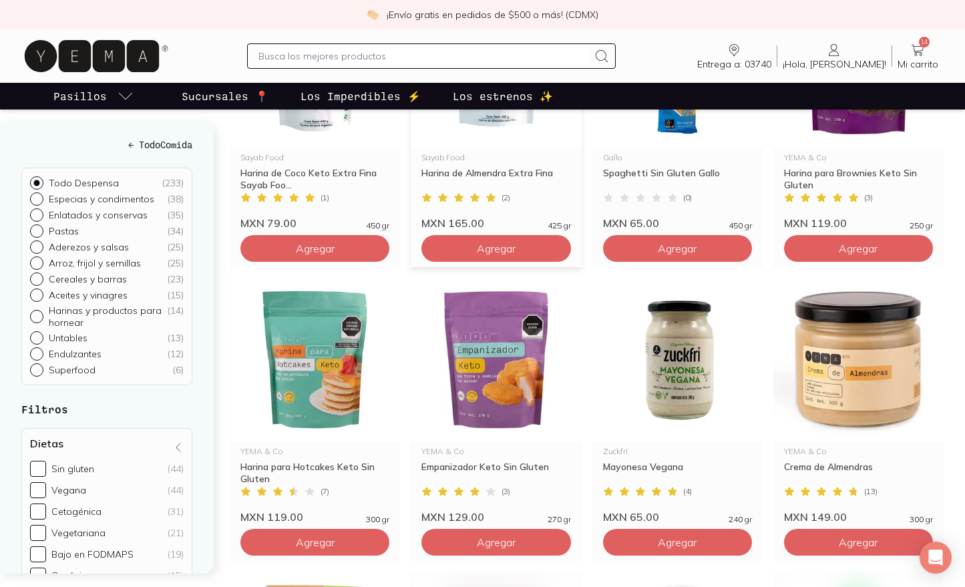
scroll to position [1257, 0]
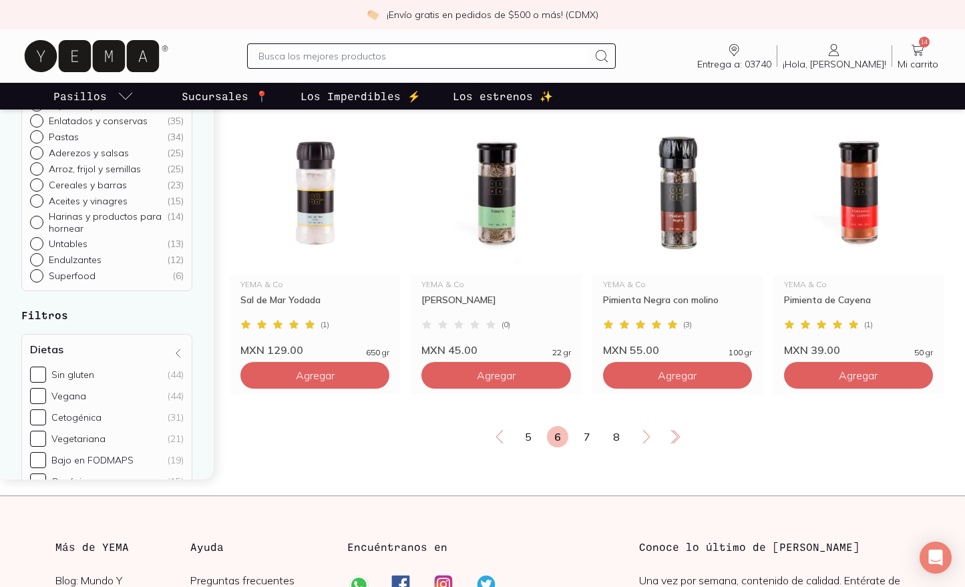
click at [585, 448] on link "7" at bounding box center [587, 436] width 21 height 21
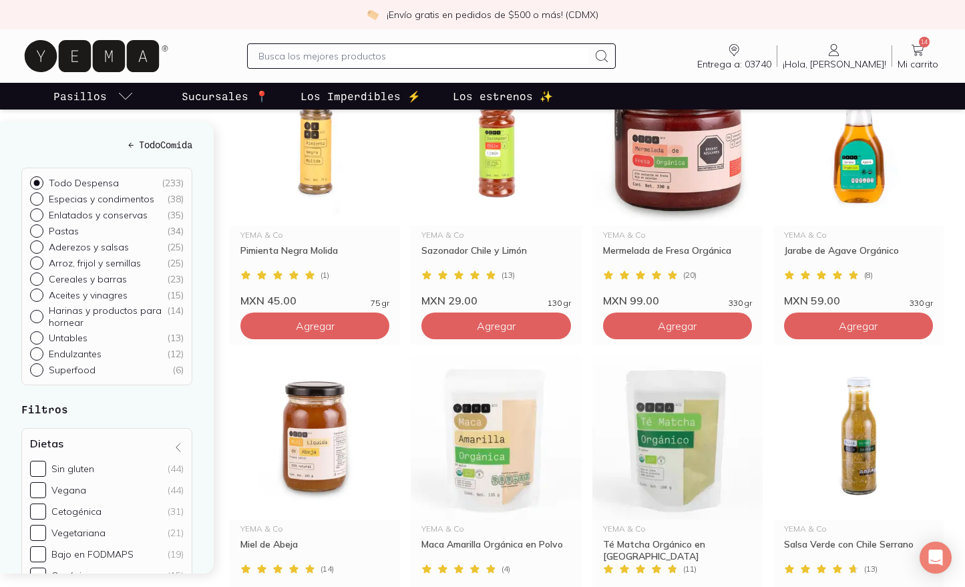
scroll to position [1838, 0]
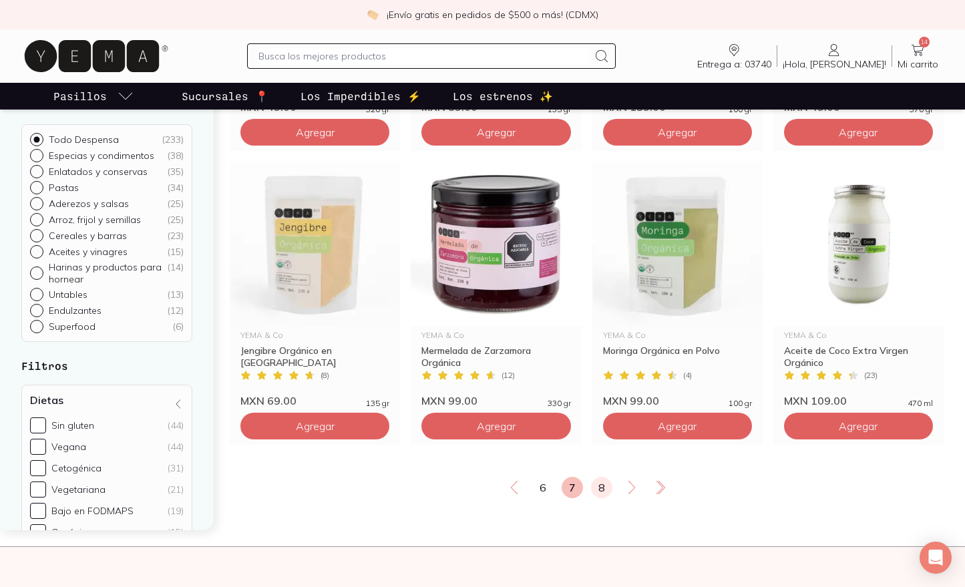
click at [605, 498] on link "8" at bounding box center [601, 487] width 21 height 21
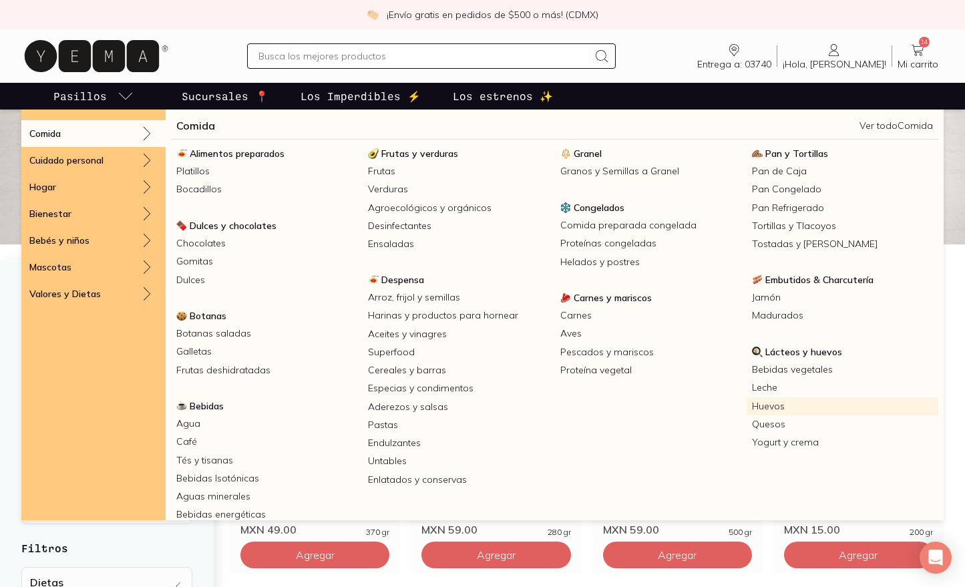
click at [765, 403] on link "Huevos" at bounding box center [843, 406] width 192 height 18
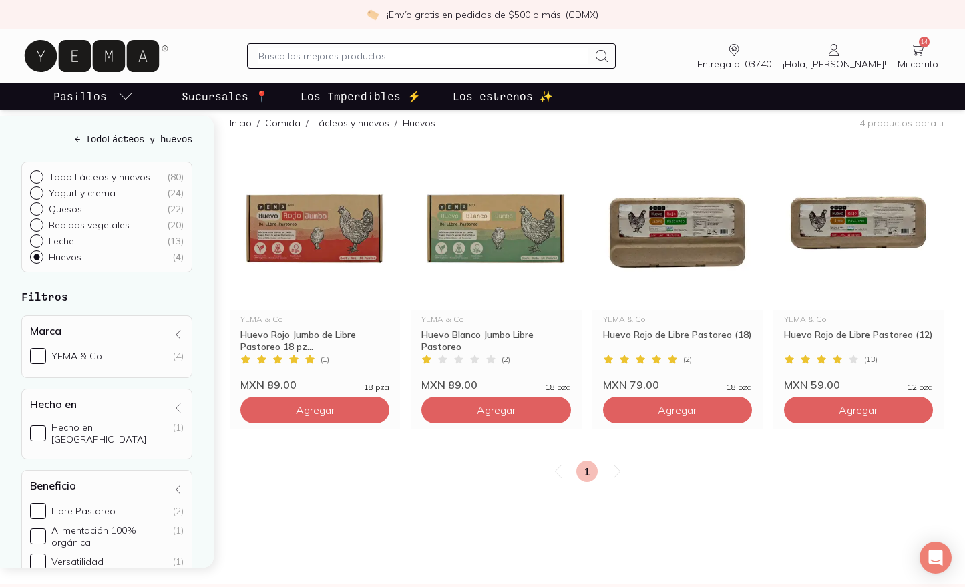
scroll to position [211, 0]
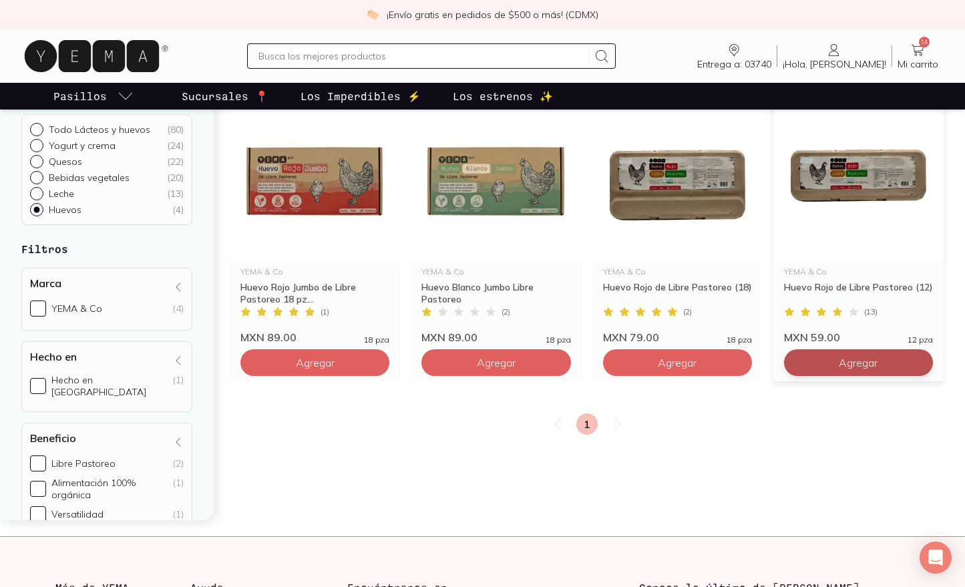
click at [389, 362] on button "Agregar" at bounding box center [314, 362] width 149 height 27
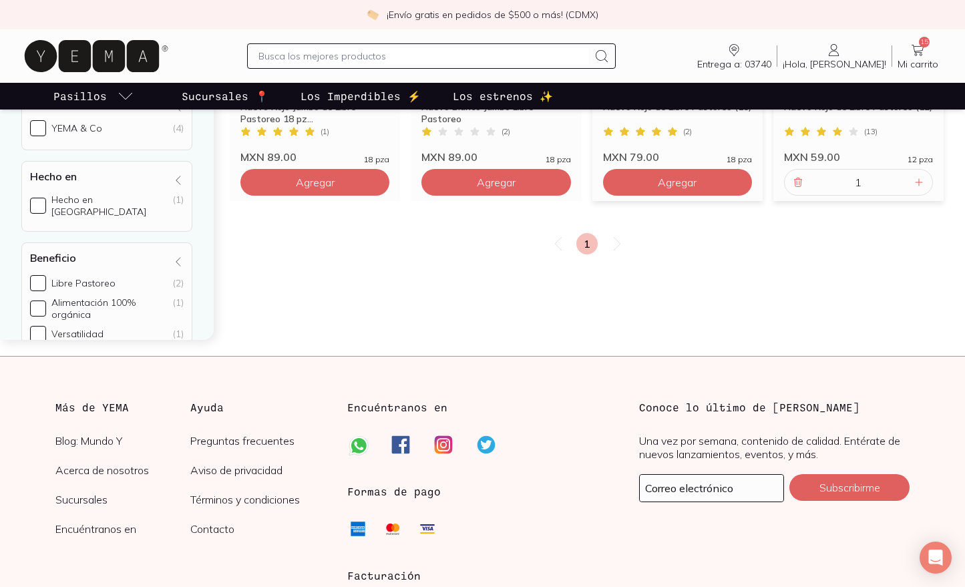
scroll to position [0, 0]
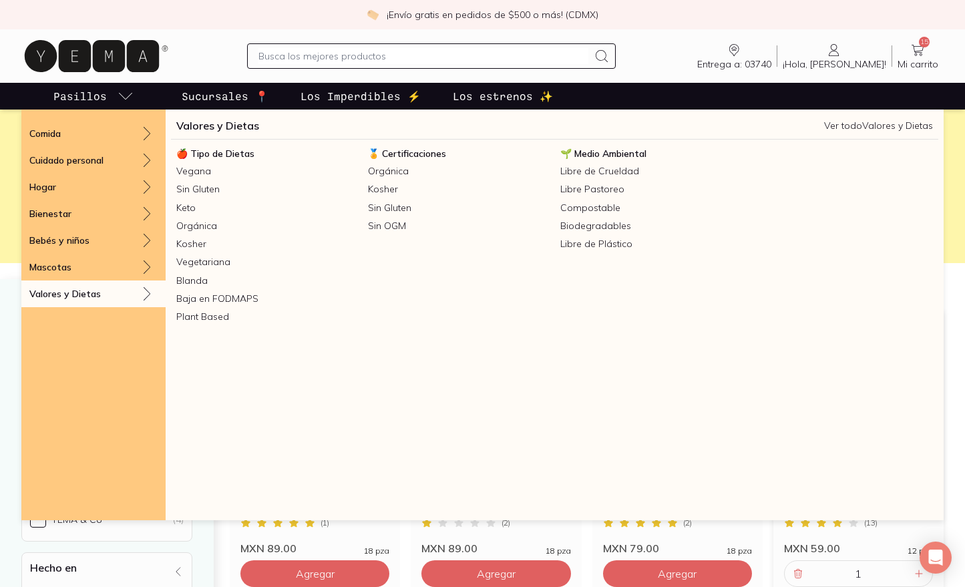
click at [79, 381] on ul "Comida Cuidado personal Hogar Bienestar Bebés y niños Mascotas Valores y Dietas…" at bounding box center [93, 315] width 144 height 411
